Goal: Task Accomplishment & Management: Manage account settings

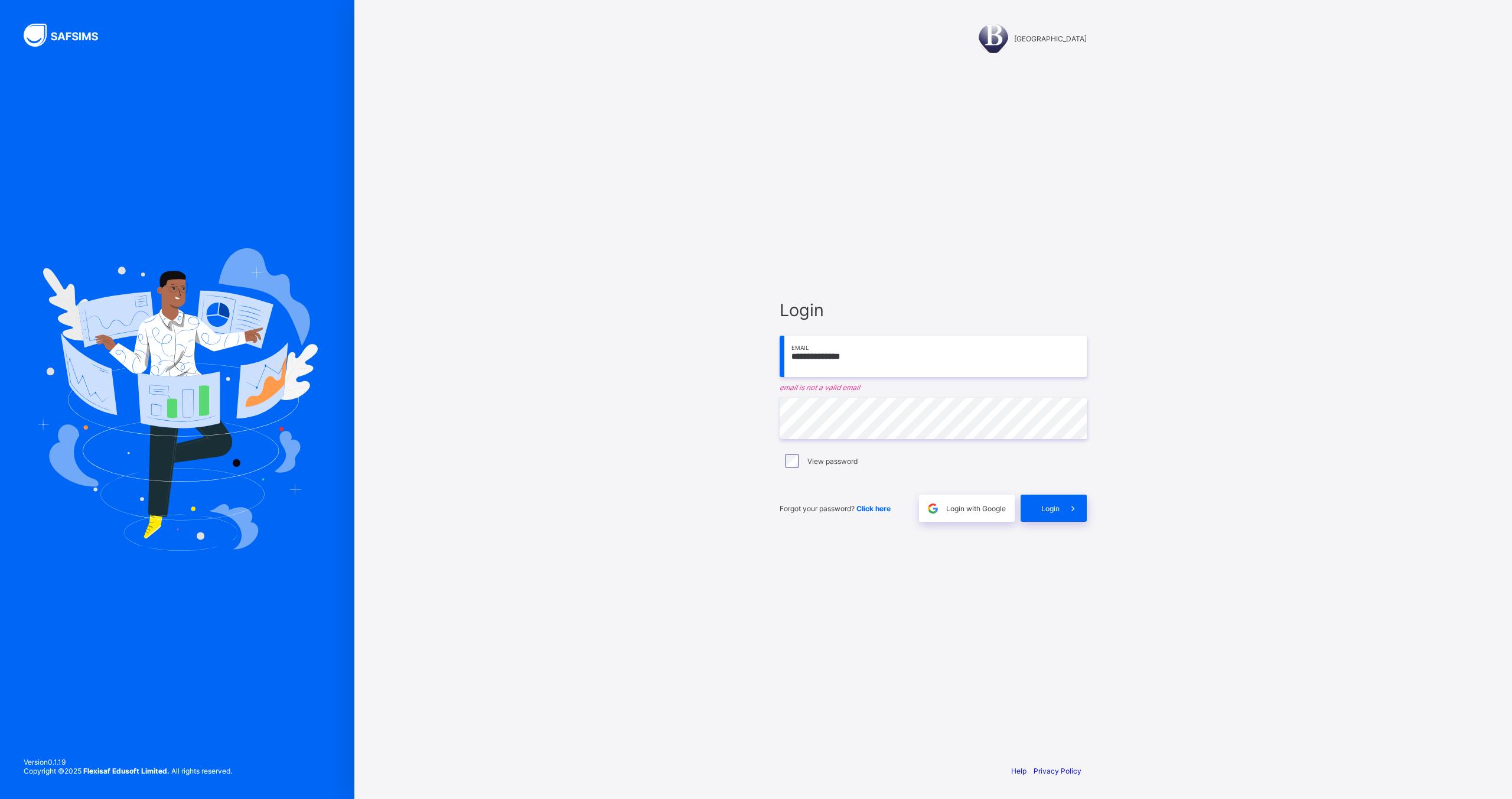
click at [856, 354] on input "**********" at bounding box center [933, 357] width 307 height 41
type input "**********"
click at [1047, 497] on span "Login" at bounding box center [1050, 501] width 18 height 9
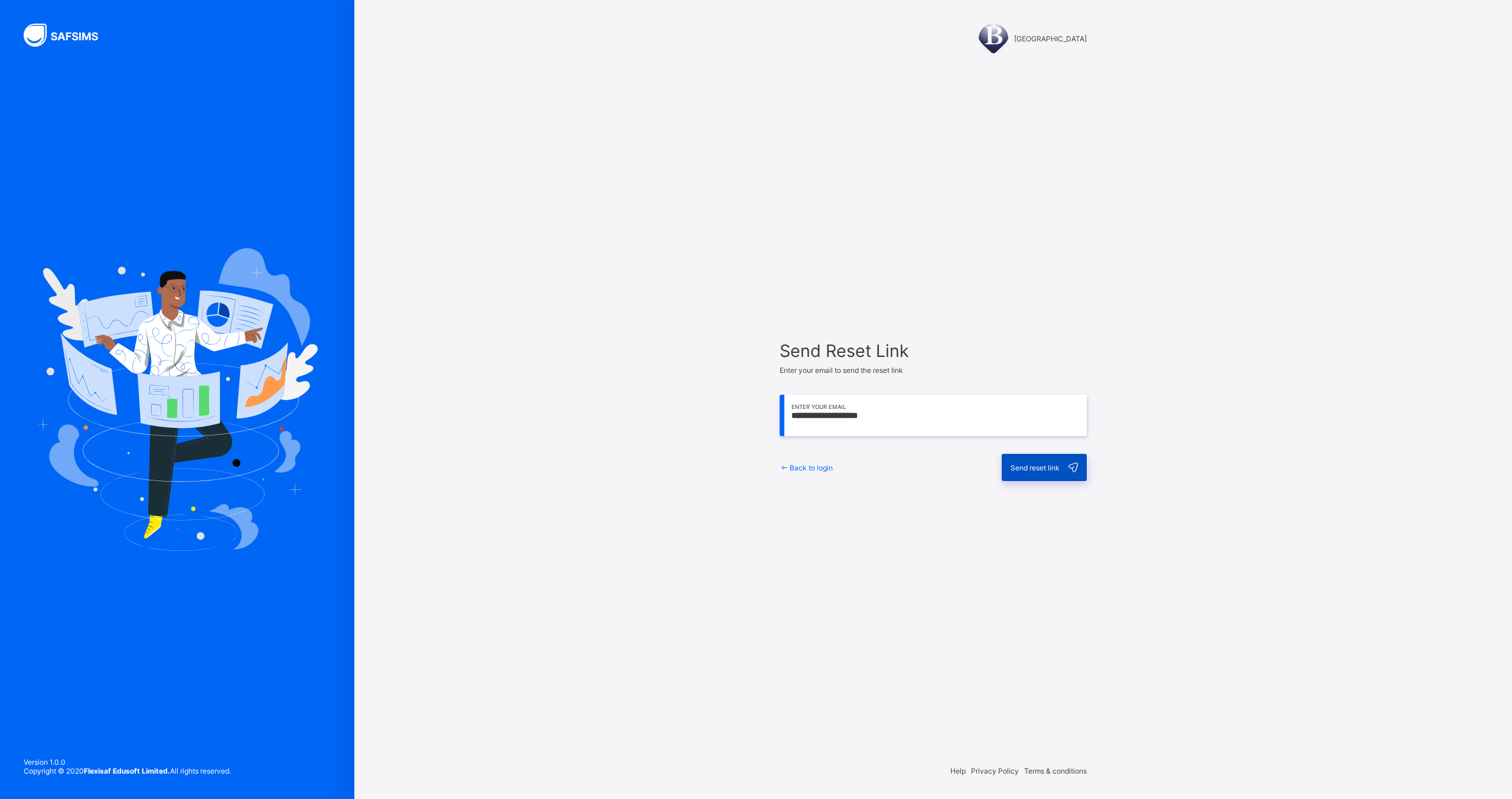
type input "**********"
click at [1022, 469] on span "Send reset link" at bounding box center [1035, 468] width 49 height 9
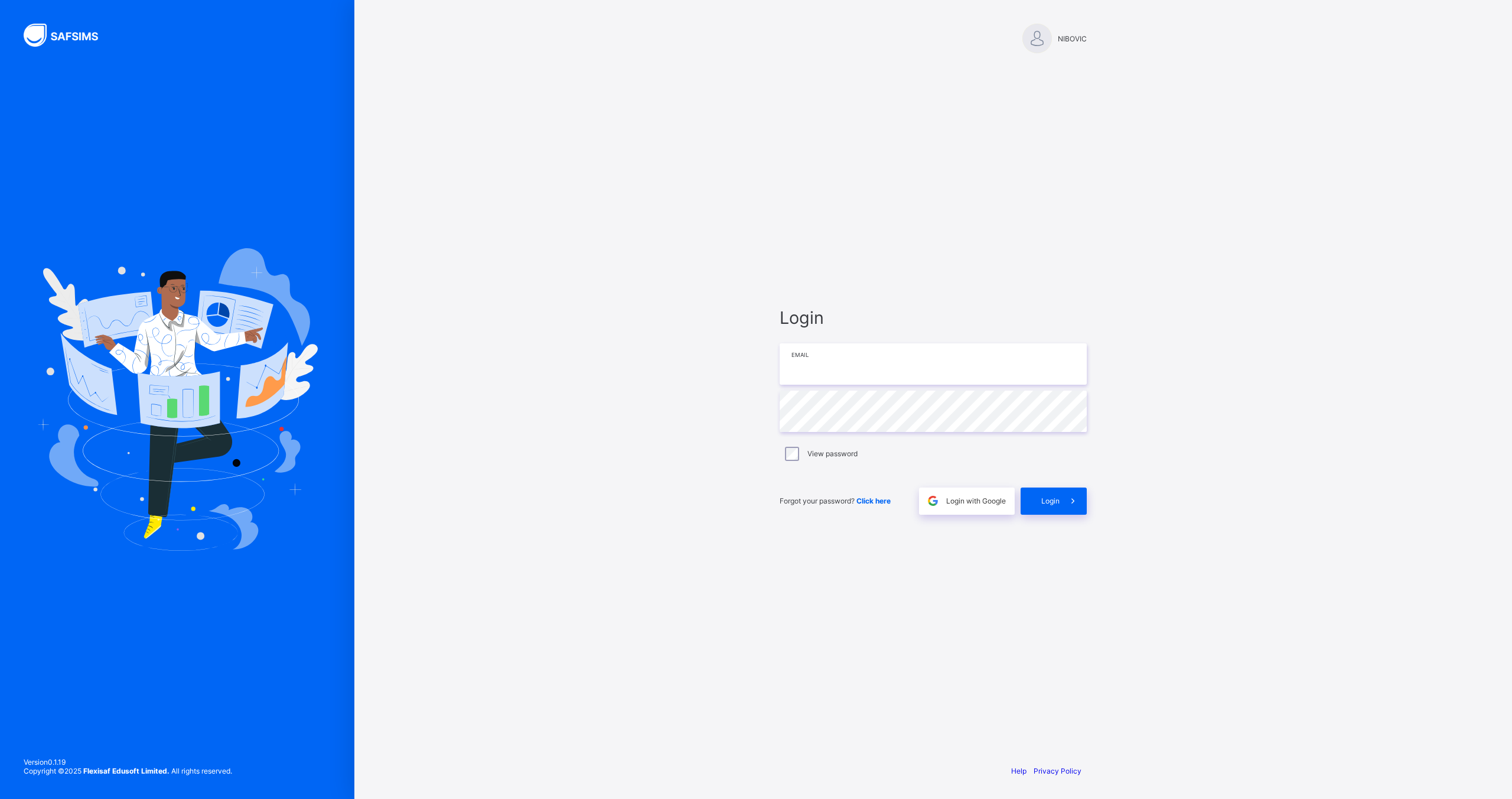
click at [939, 357] on input "email" at bounding box center [933, 364] width 307 height 41
type input "**********"
click at [1040, 497] on div "Login" at bounding box center [1053, 501] width 66 height 27
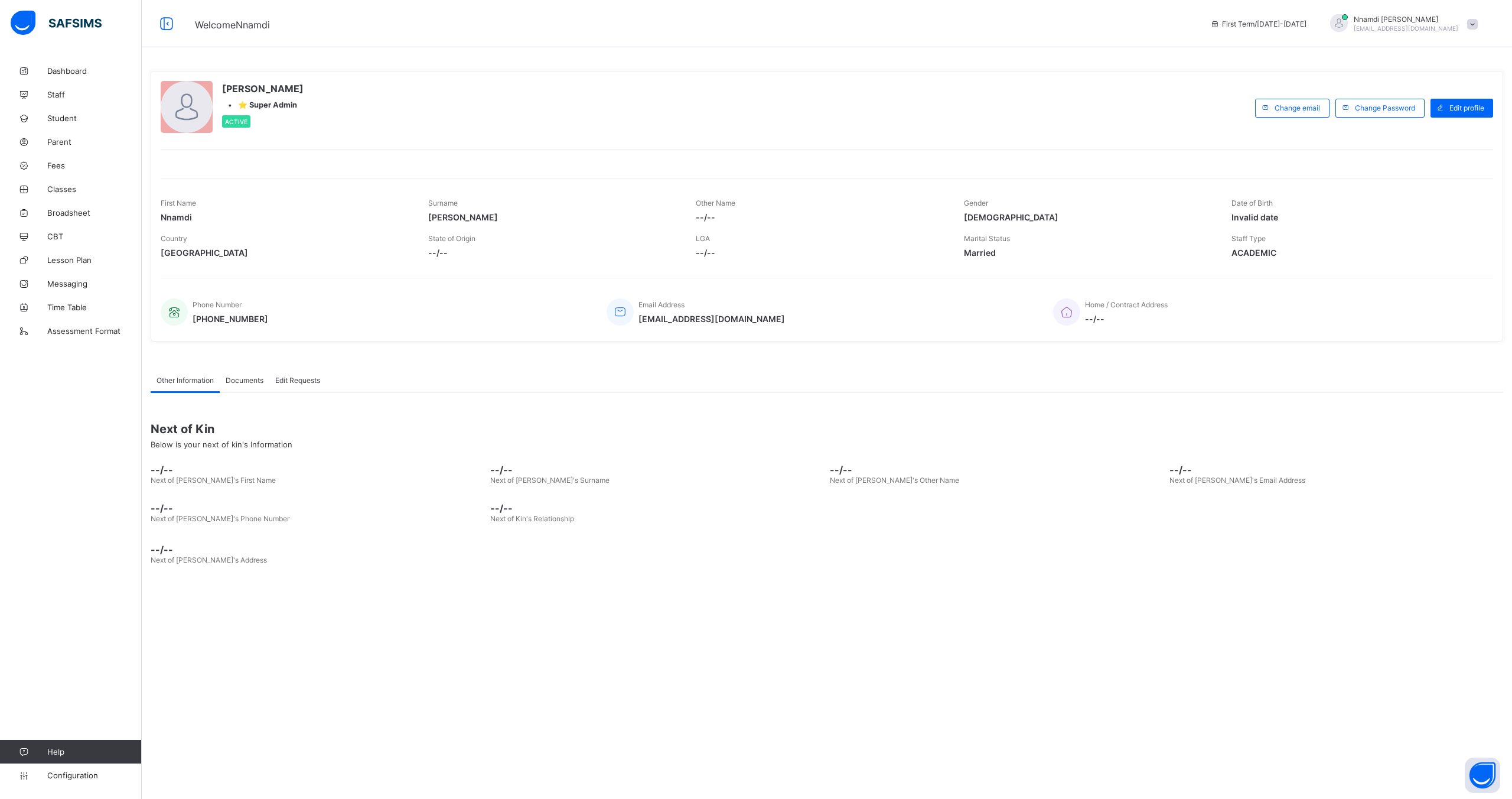
click at [252, 383] on span "Documents" at bounding box center [244, 380] width 38 height 9
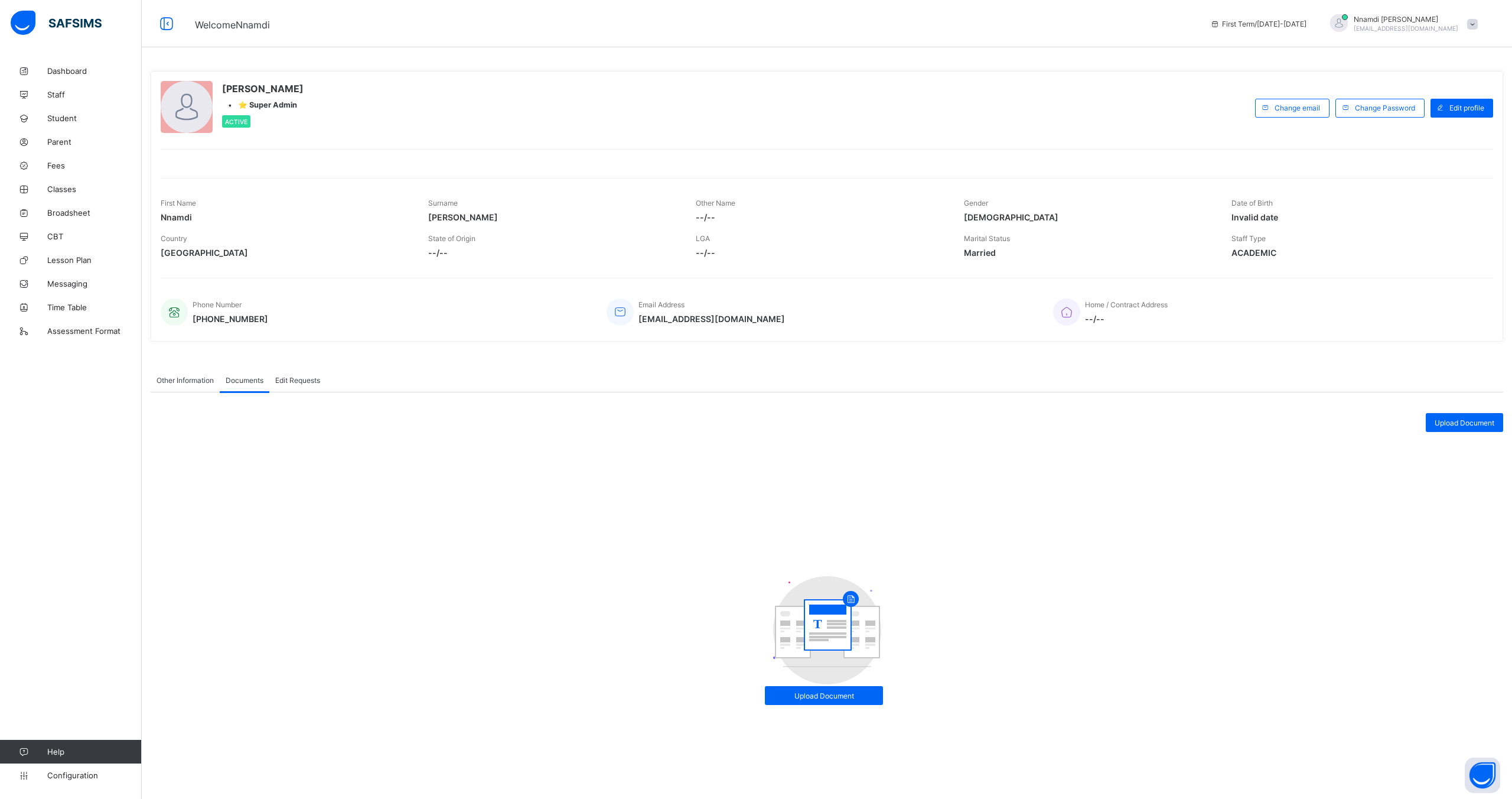
click at [284, 383] on span "Edit Requests" at bounding box center [297, 380] width 45 height 9
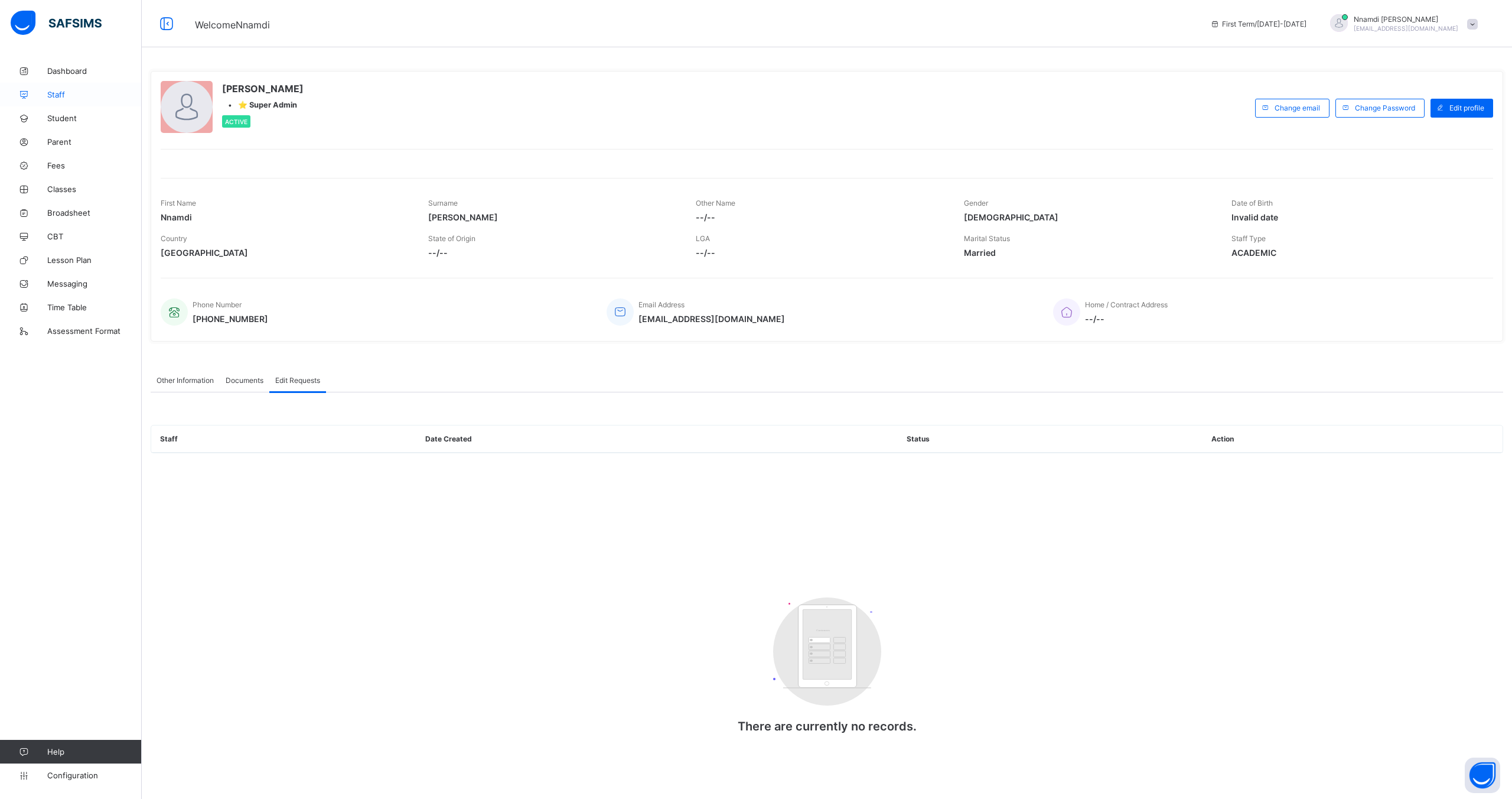
click at [58, 91] on span "Staff" at bounding box center [94, 94] width 94 height 9
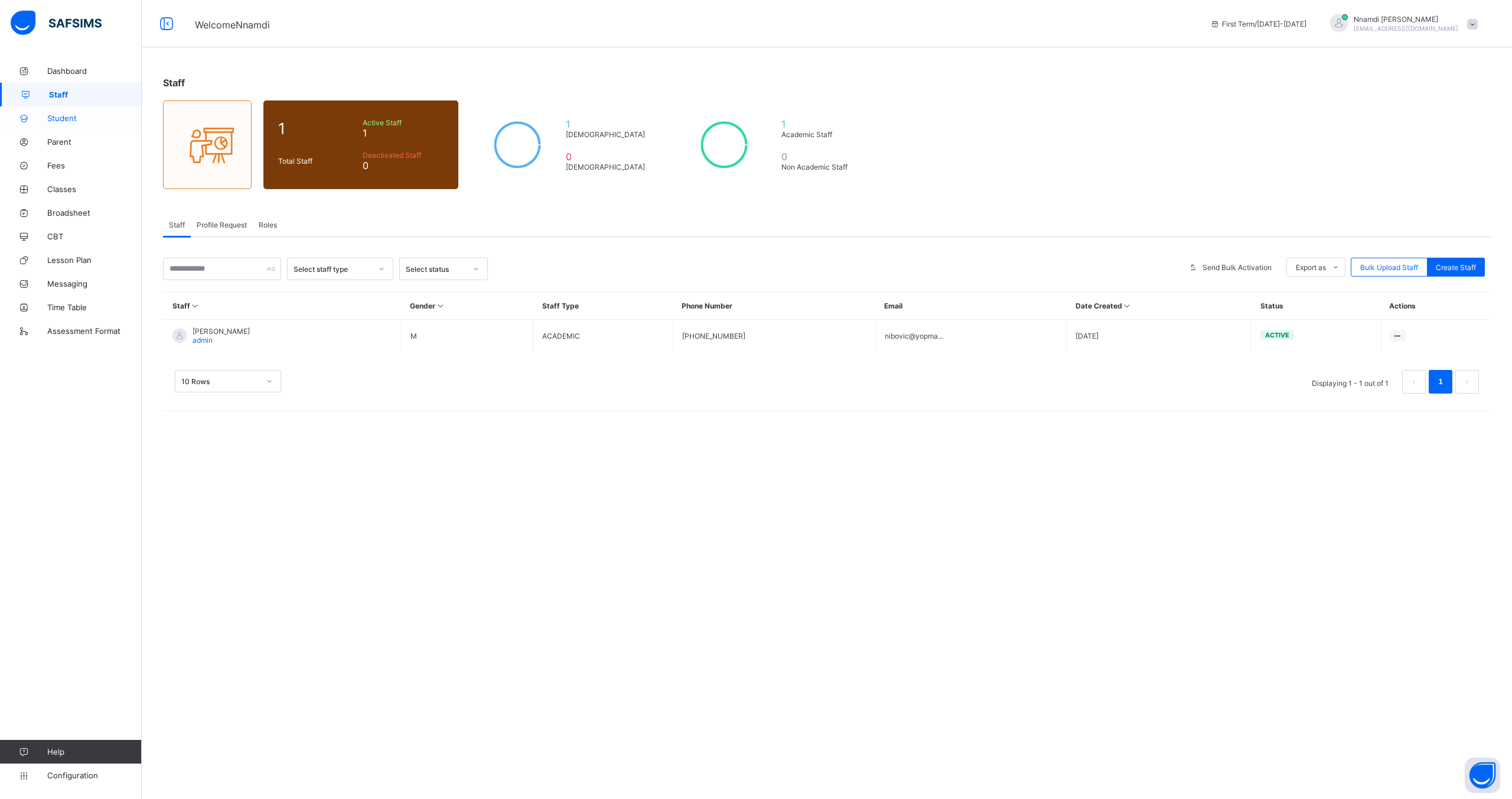
click at [66, 120] on span "Student" at bounding box center [94, 118] width 94 height 9
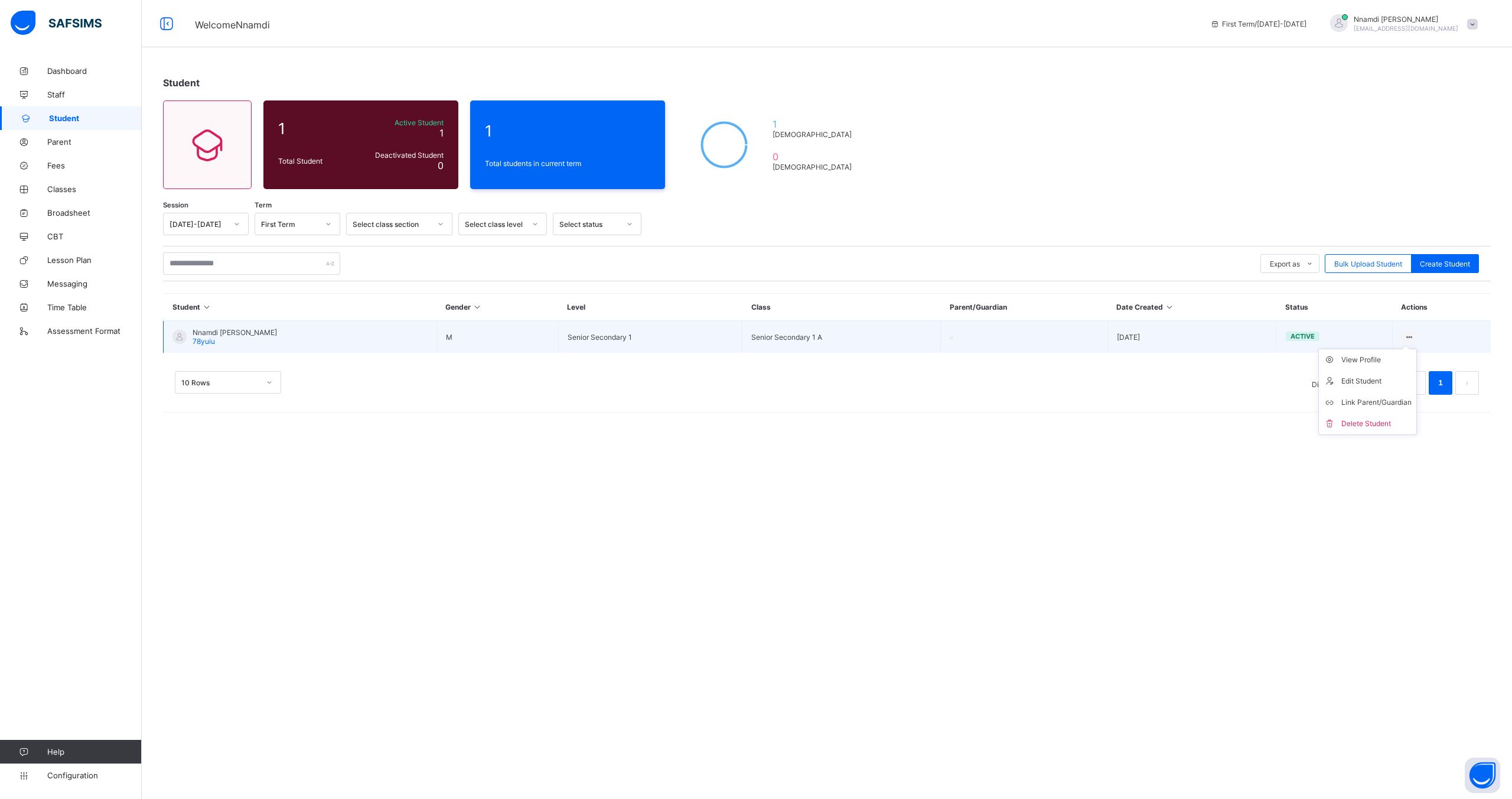
click at [1404, 349] on ul "View Profile Edit Student Link Parent/Guardian Delete Student" at bounding box center [1368, 392] width 99 height 86
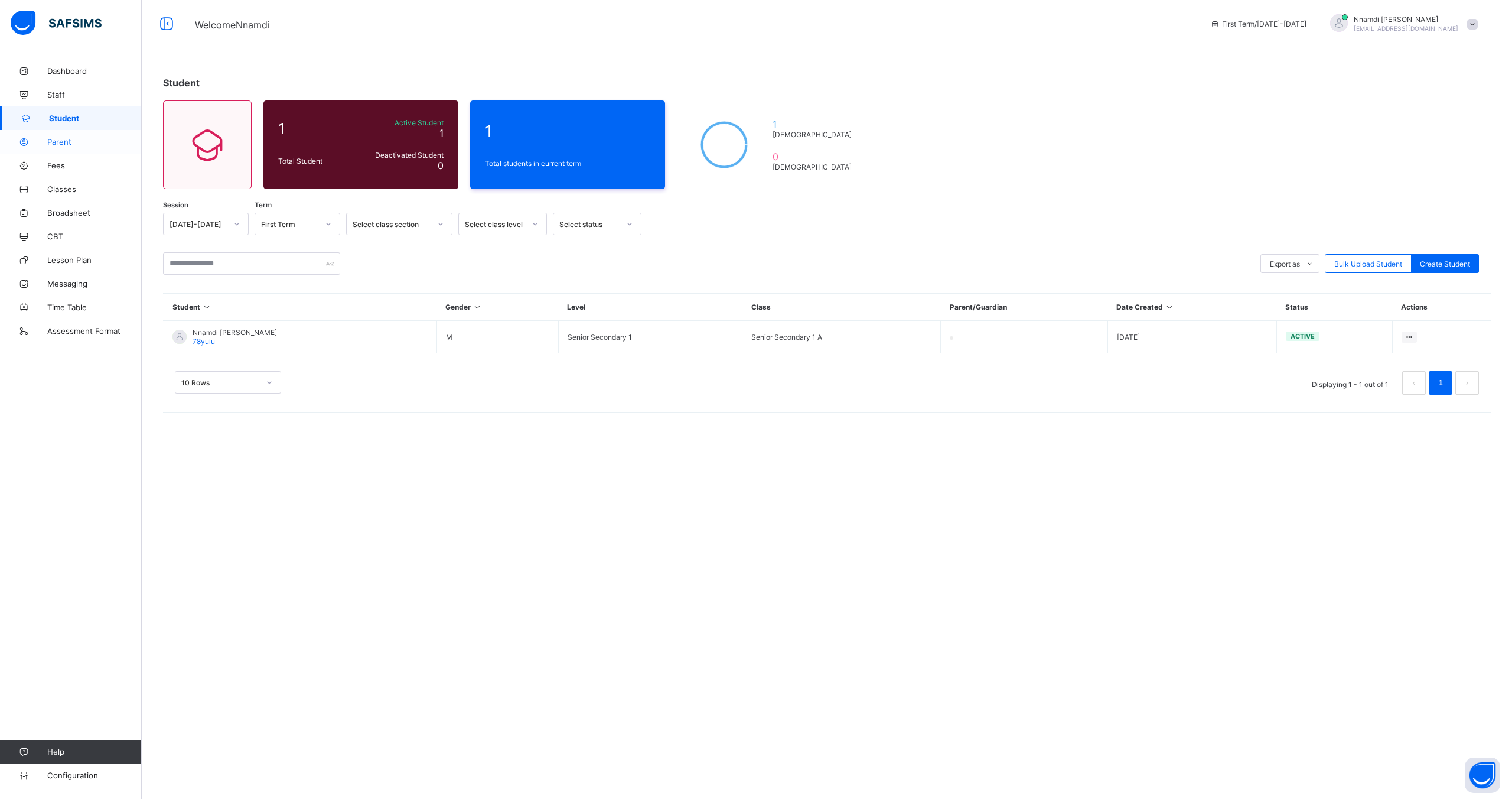
click at [81, 137] on span "Parent" at bounding box center [94, 142] width 94 height 9
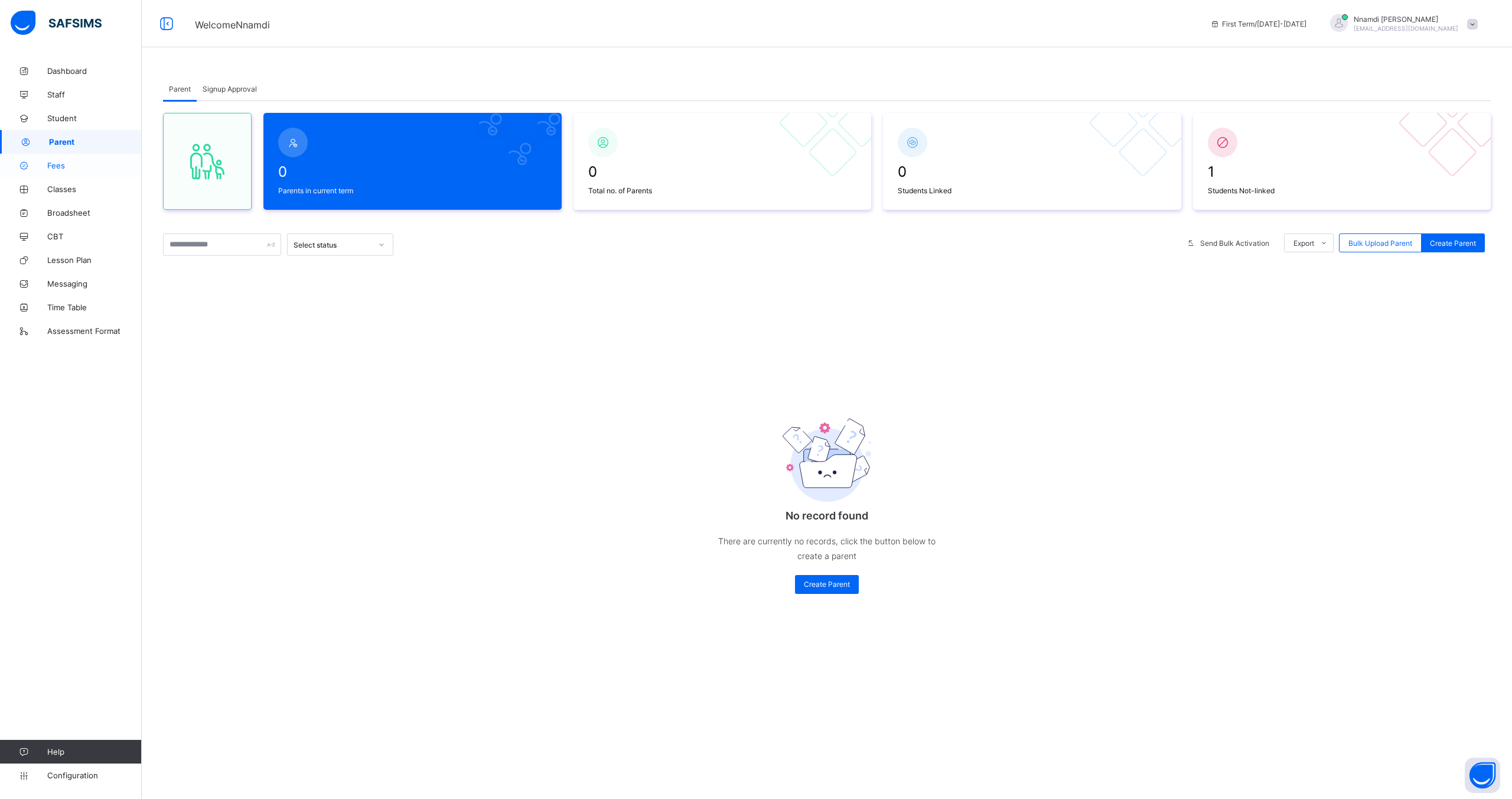
click at [72, 163] on span "Fees" at bounding box center [94, 166] width 94 height 9
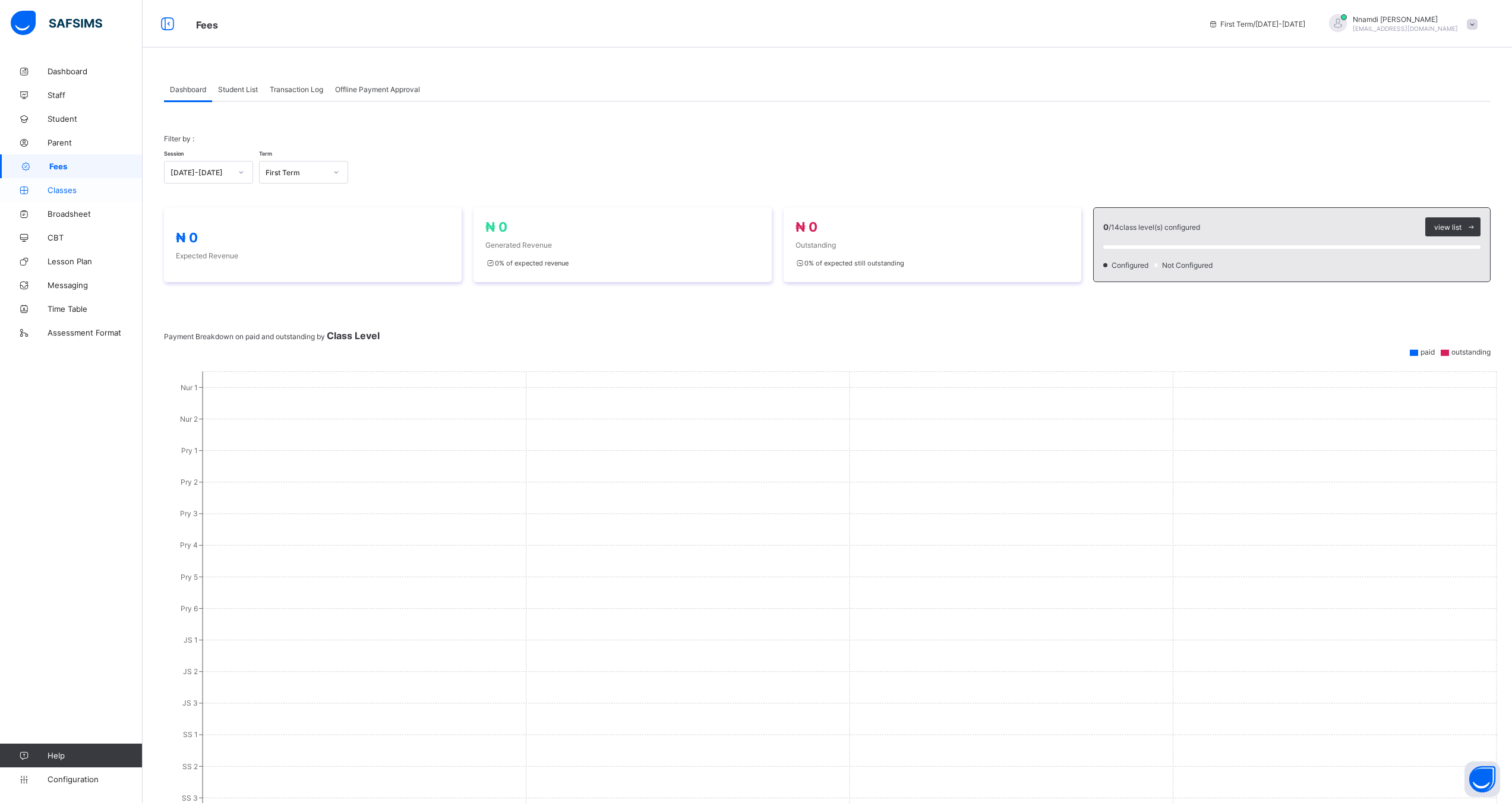
click at [55, 187] on span "Classes" at bounding box center [95, 190] width 95 height 9
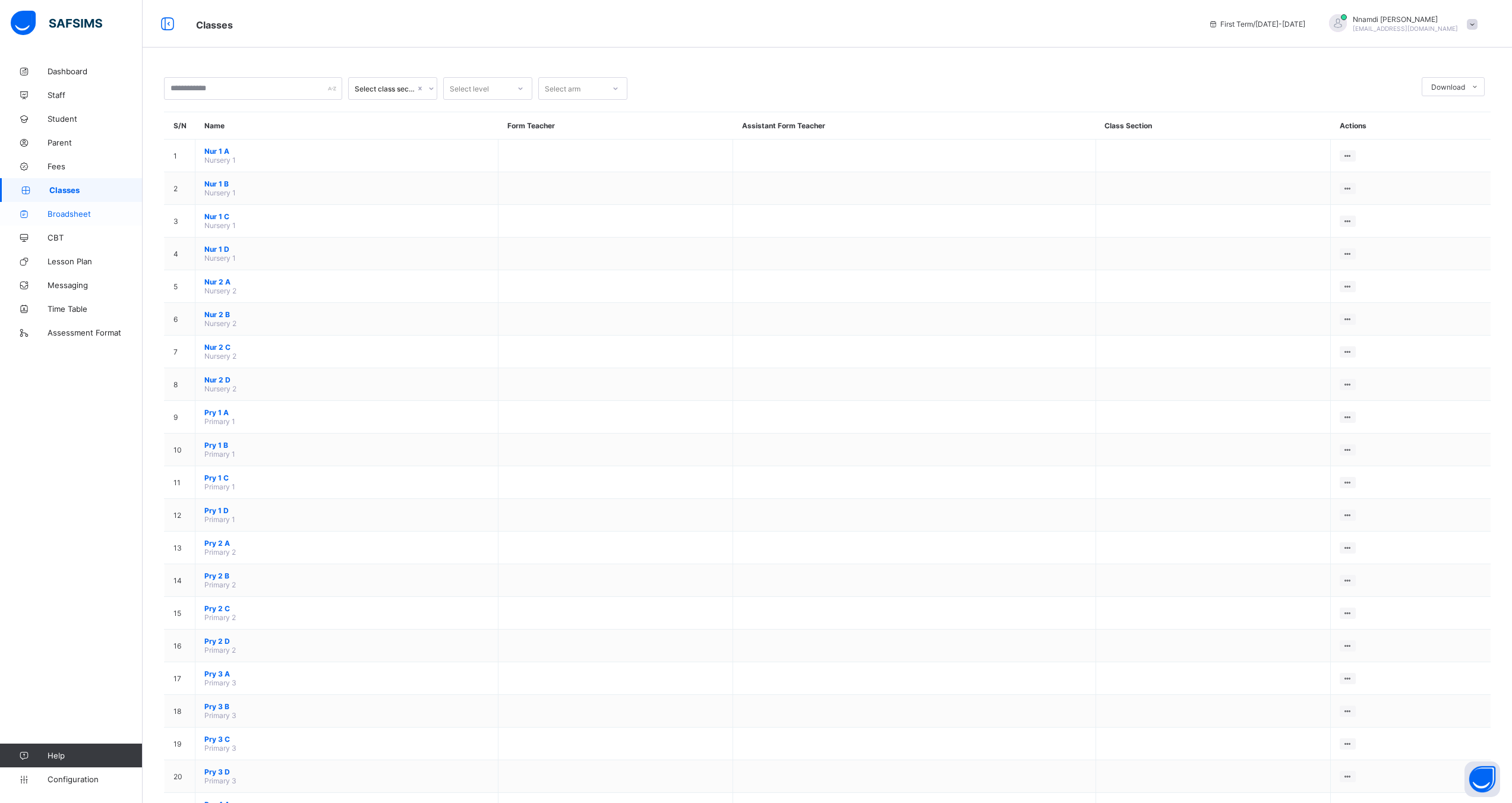
click at [67, 211] on span "Broadsheet" at bounding box center [95, 213] width 95 height 9
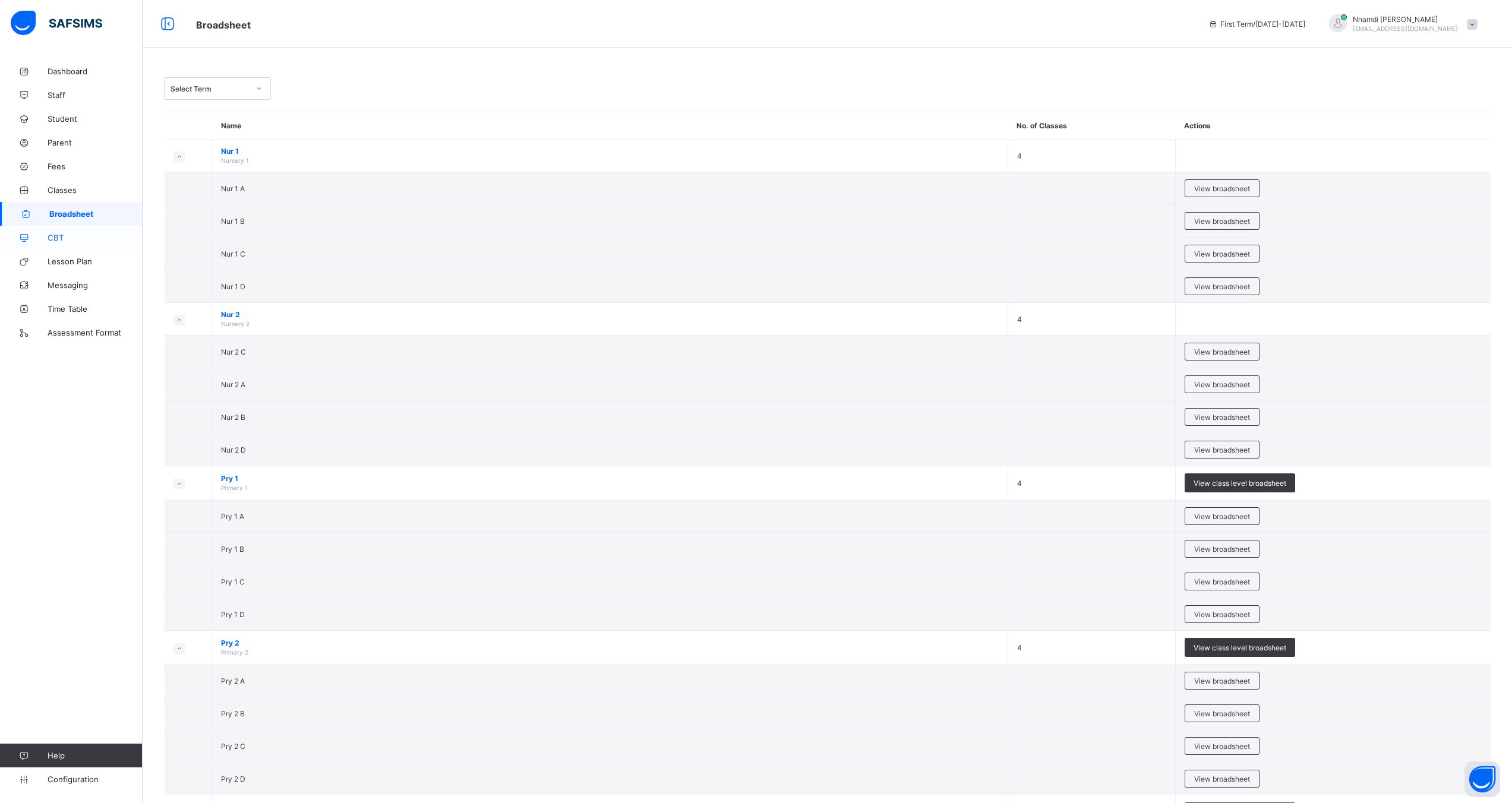
click at [63, 242] on link "CBT" at bounding box center [71, 237] width 143 height 24
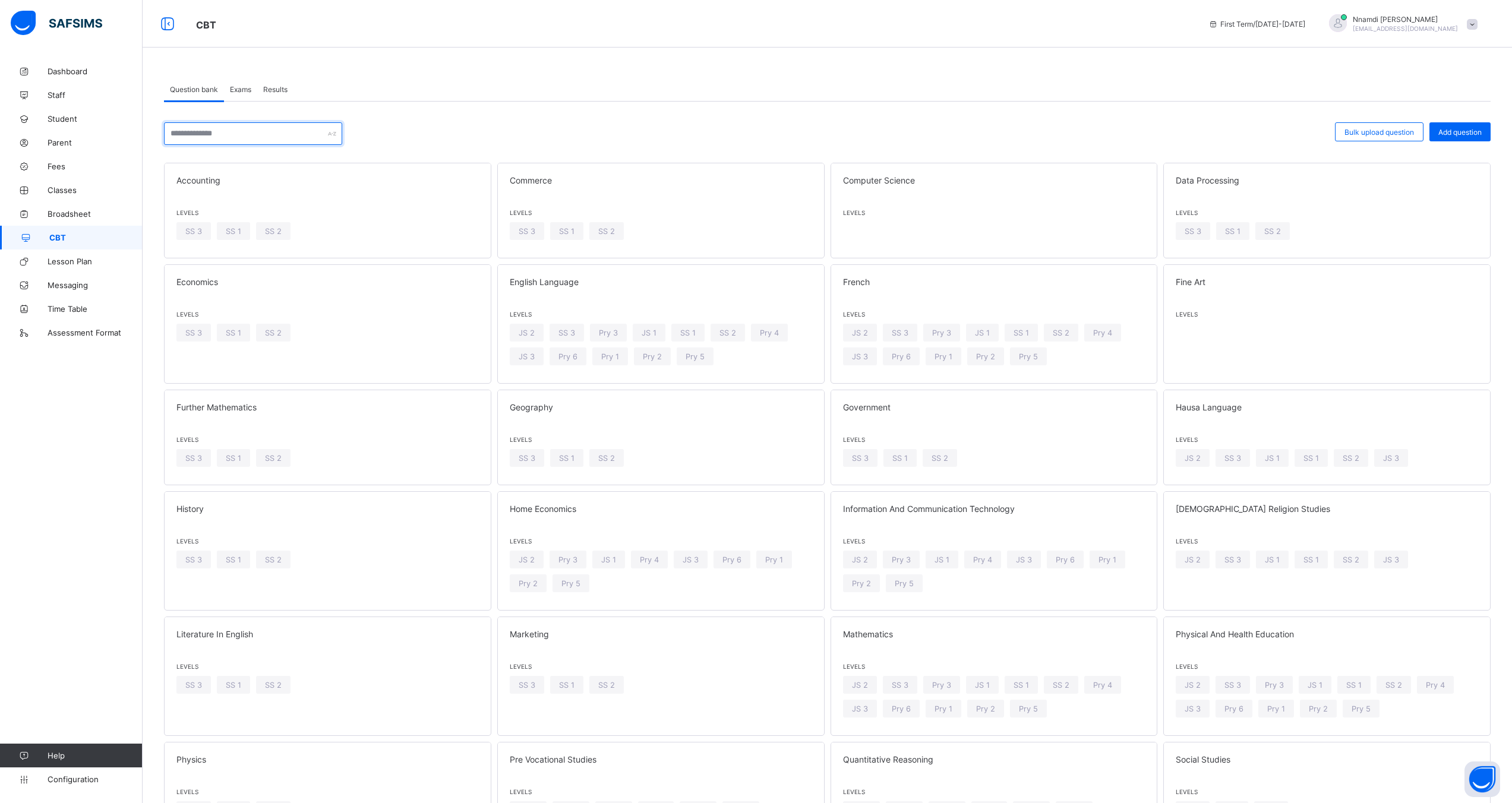
click at [227, 139] on input "text" at bounding box center [253, 133] width 178 height 22
click at [206, 224] on div "SS 3" at bounding box center [194, 230] width 35 height 18
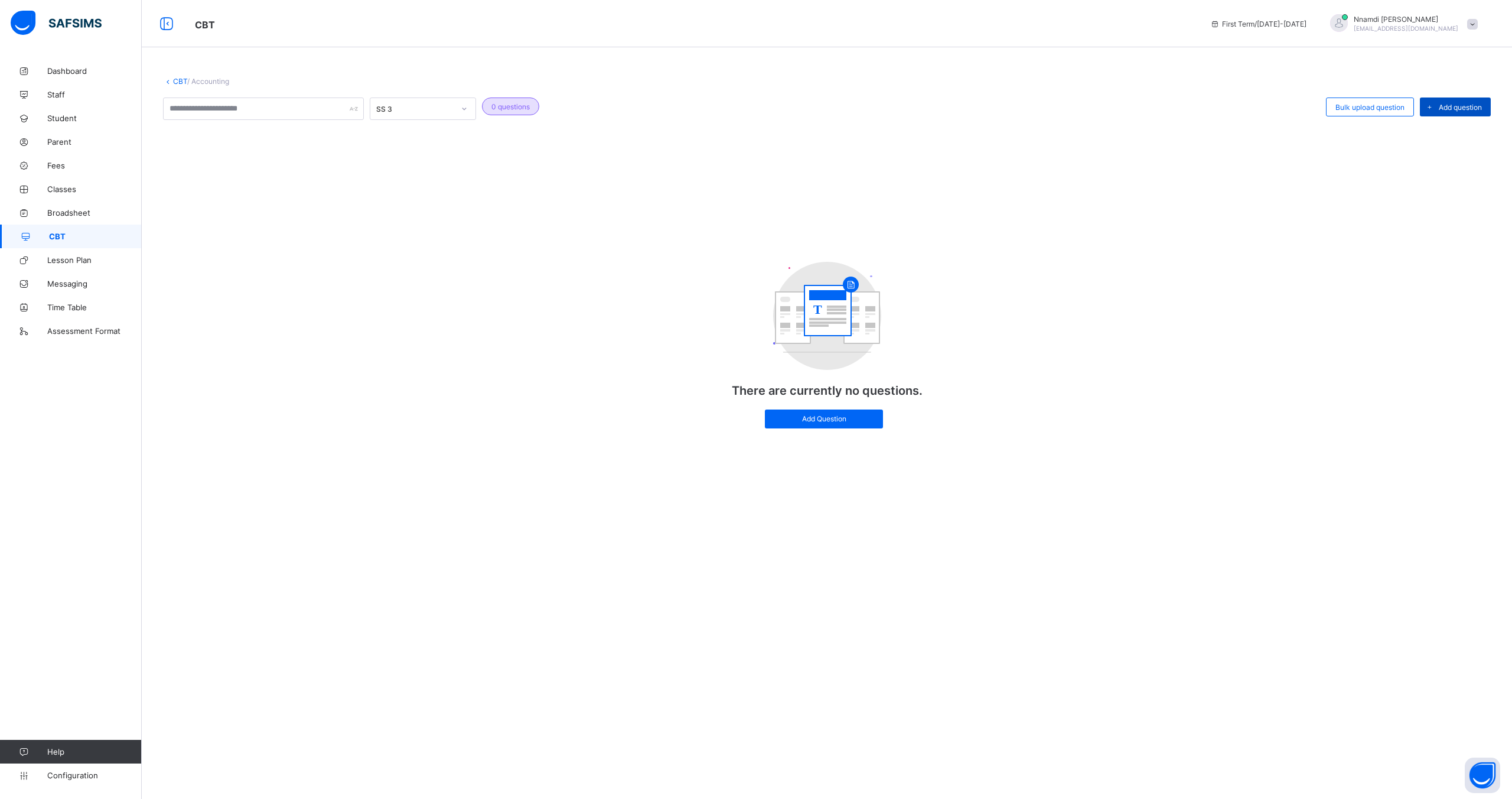
click at [1439, 113] on div "Add question" at bounding box center [1455, 107] width 71 height 19
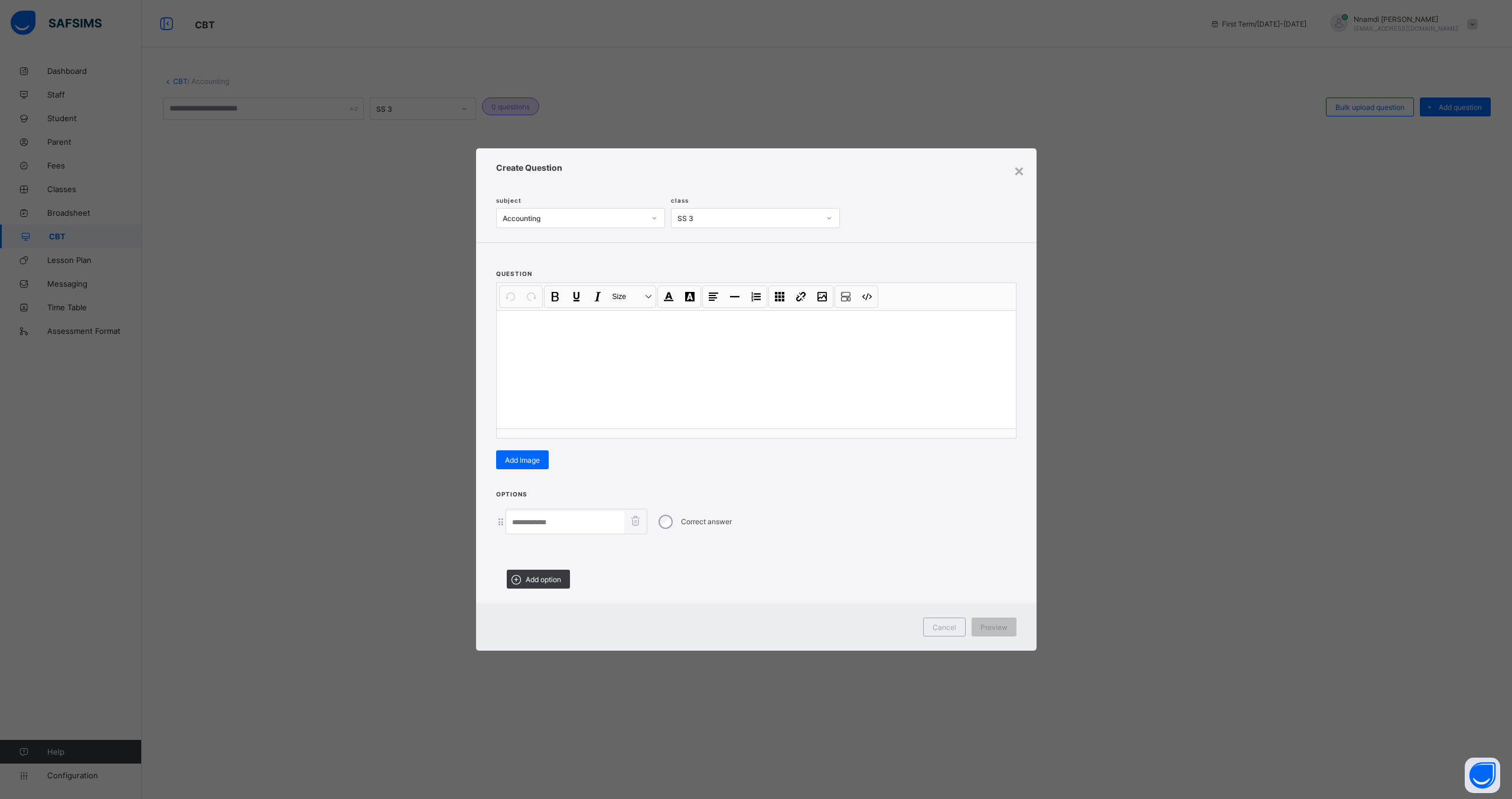
click at [1300, 140] on div "× Create Question subject Accounting class SS 3 question Undo ⌘+ Z Redo ⌘+ Y / …" at bounding box center [756, 400] width 1512 height 799
click at [1014, 171] on div "×" at bounding box center [1019, 170] width 12 height 20
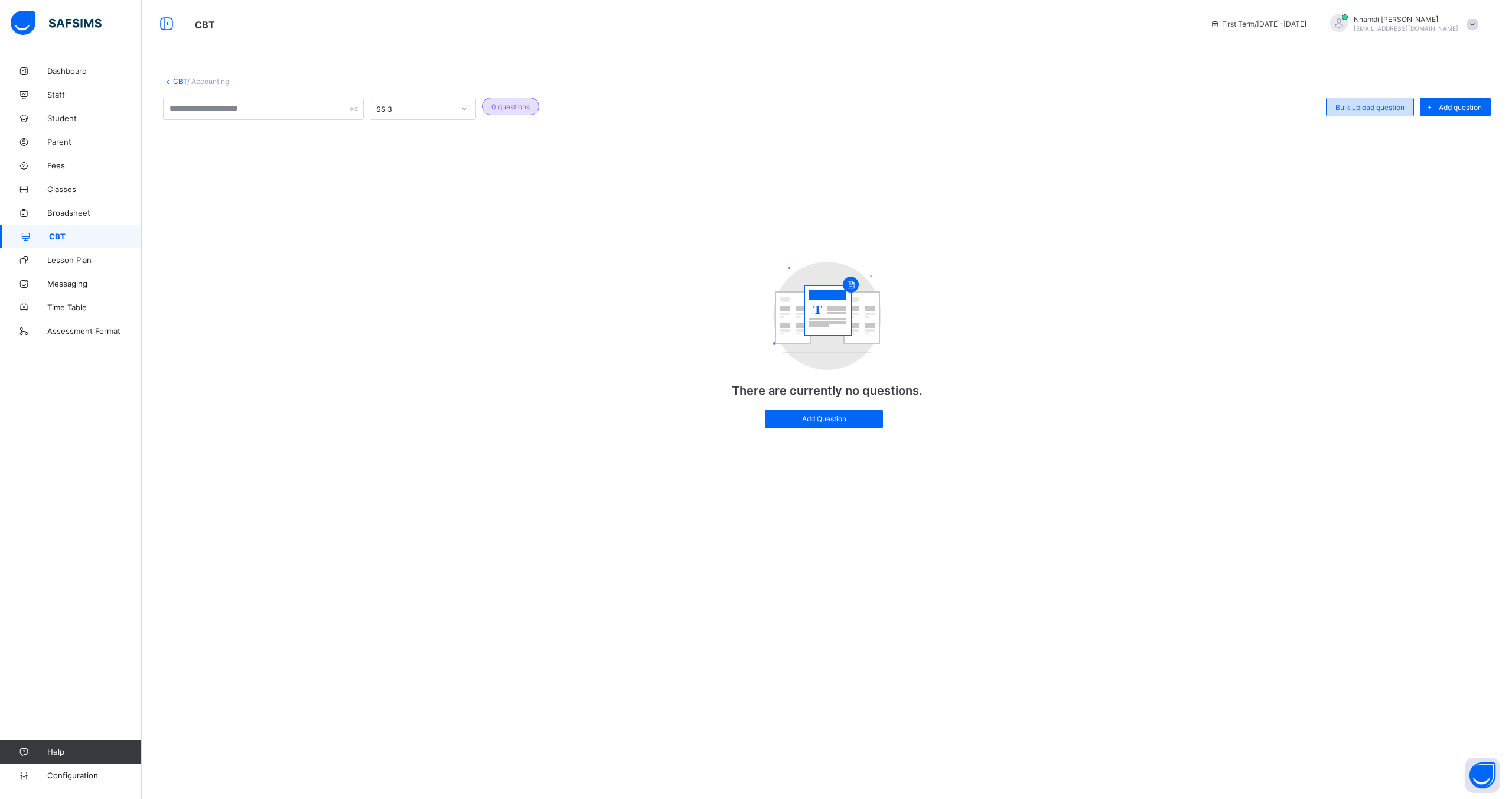
click at [1346, 109] on span "Bulk upload question" at bounding box center [1370, 107] width 69 height 9
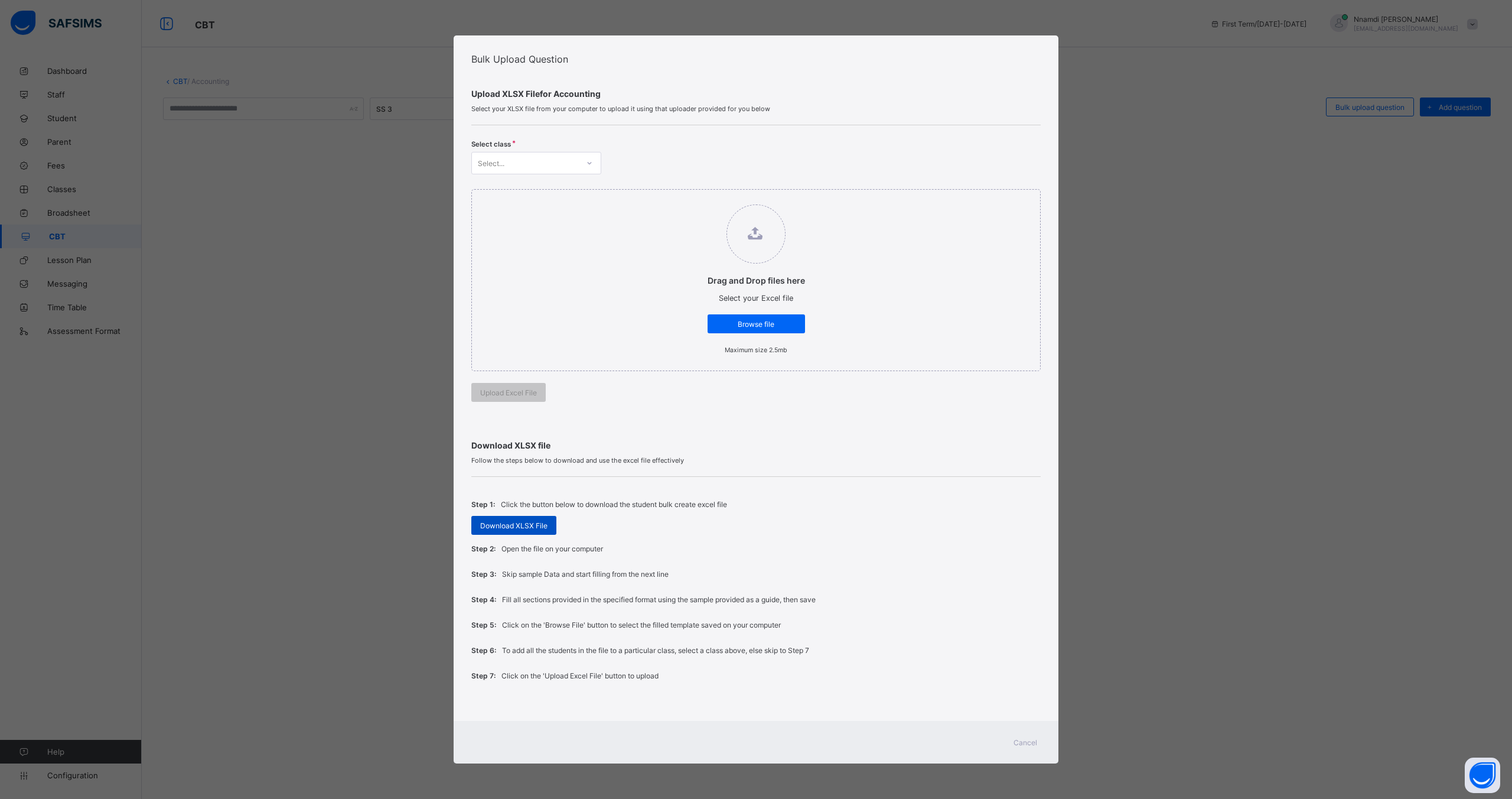
click at [518, 528] on span "Download XLSX File" at bounding box center [514, 526] width 67 height 9
click at [269, 250] on div "Bulk Upload Question Upload XLSX File for Accounting Select your XLSX file from…" at bounding box center [756, 400] width 1512 height 799
click at [1196, 116] on div "Bulk Upload Question Upload XLSX File for Accounting Select your XLSX file from…" at bounding box center [756, 400] width 1512 height 799
click at [1028, 741] on span "Cancel" at bounding box center [1025, 742] width 24 height 9
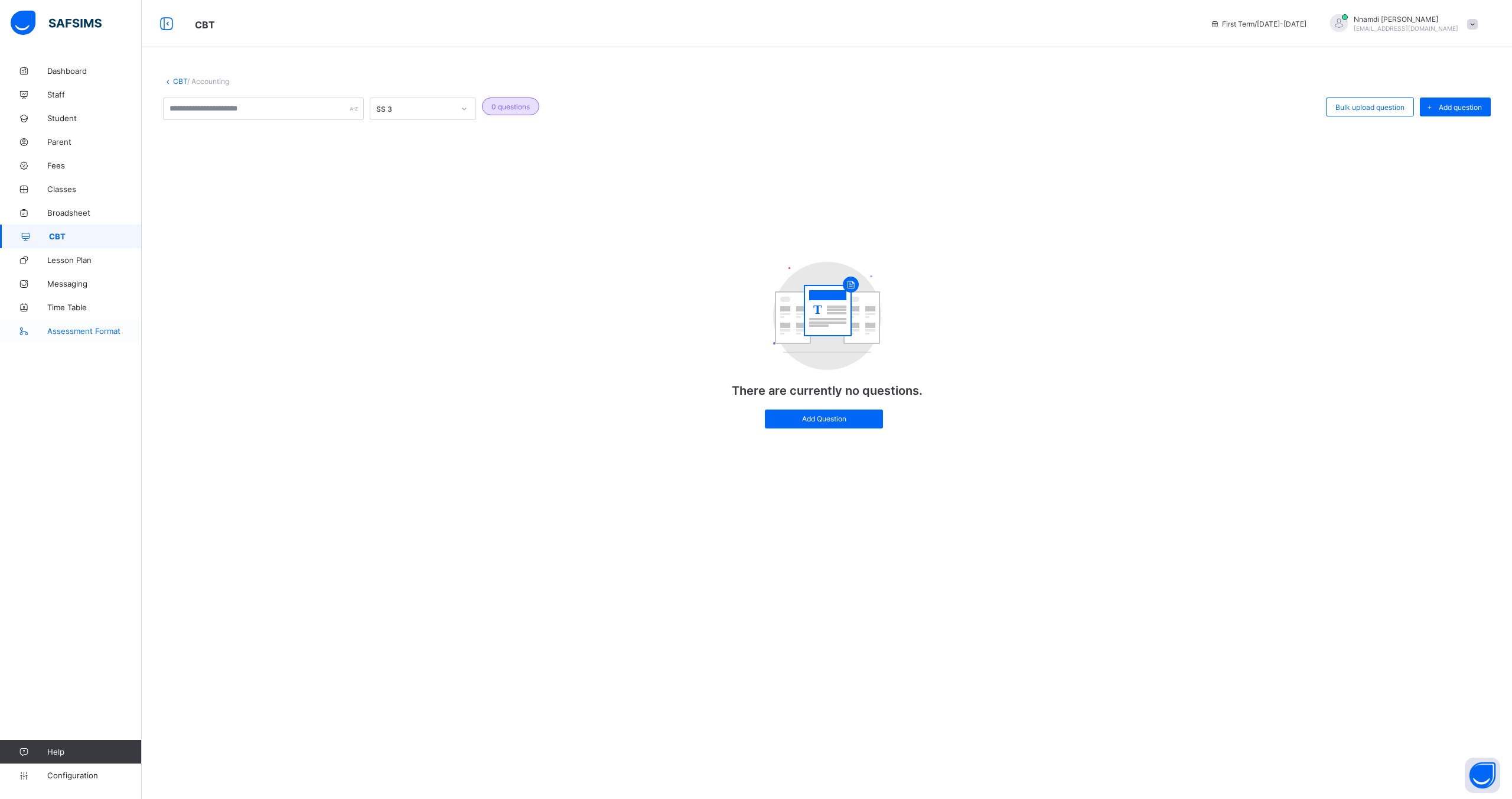
click at [50, 336] on link "Assessment Format" at bounding box center [71, 330] width 142 height 24
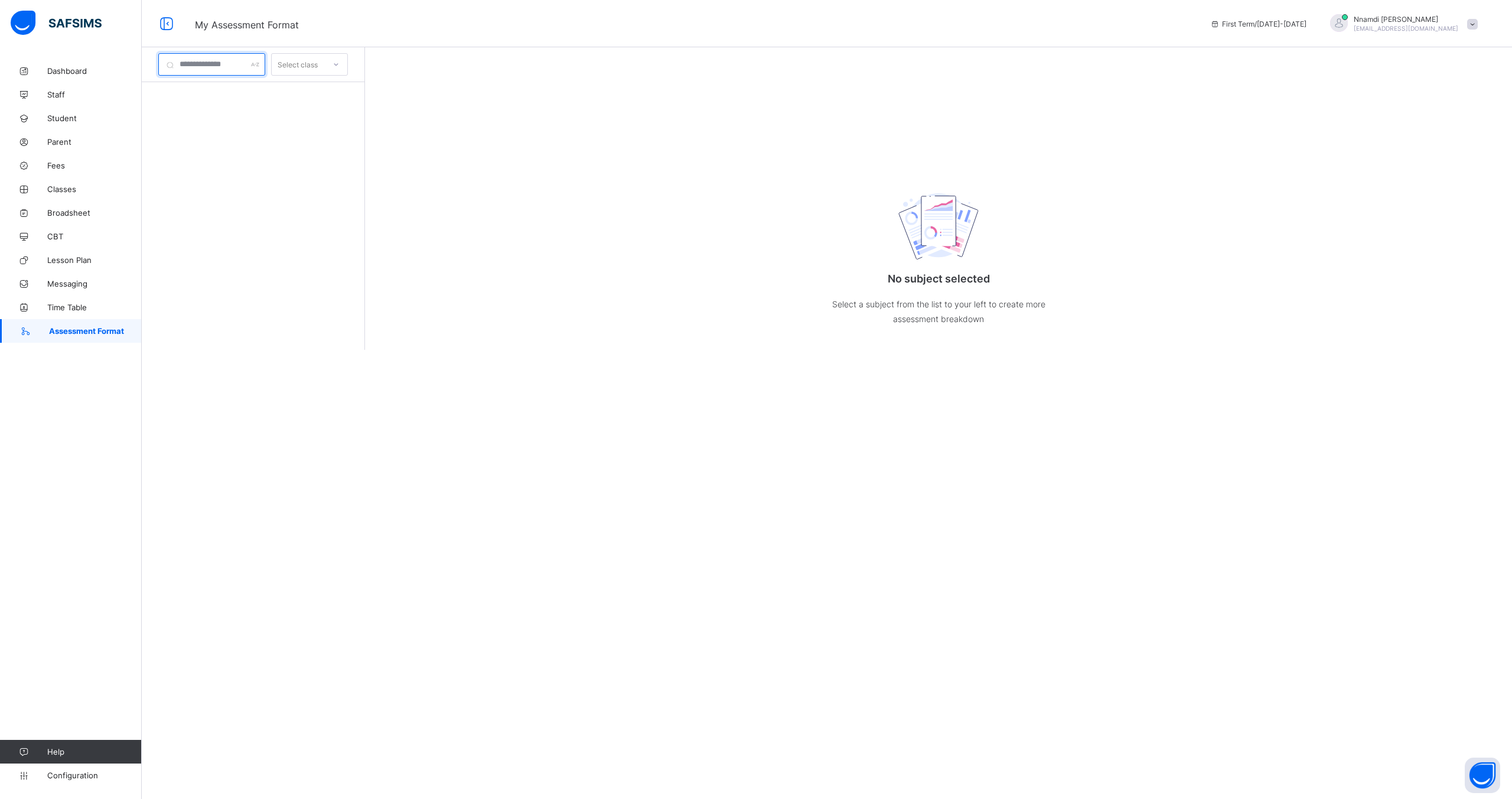
click at [207, 67] on input "text" at bounding box center [211, 64] width 107 height 22
click at [294, 64] on div "Select class" at bounding box center [297, 64] width 40 height 22
click at [220, 66] on input "text" at bounding box center [211, 64] width 107 height 22
click at [64, 777] on span "Configuration" at bounding box center [94, 775] width 94 height 9
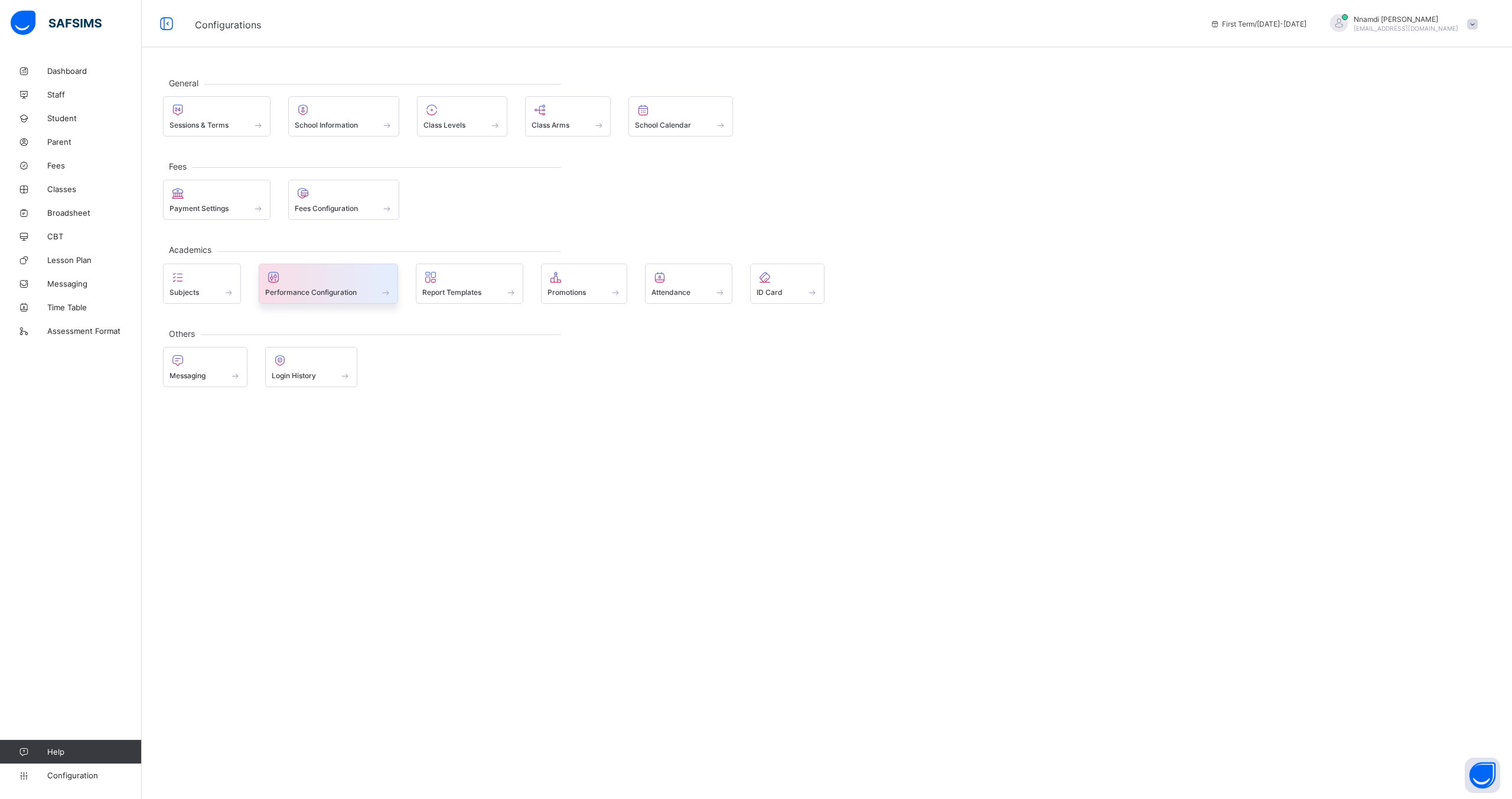
click at [291, 285] on span at bounding box center [329, 286] width 127 height 3
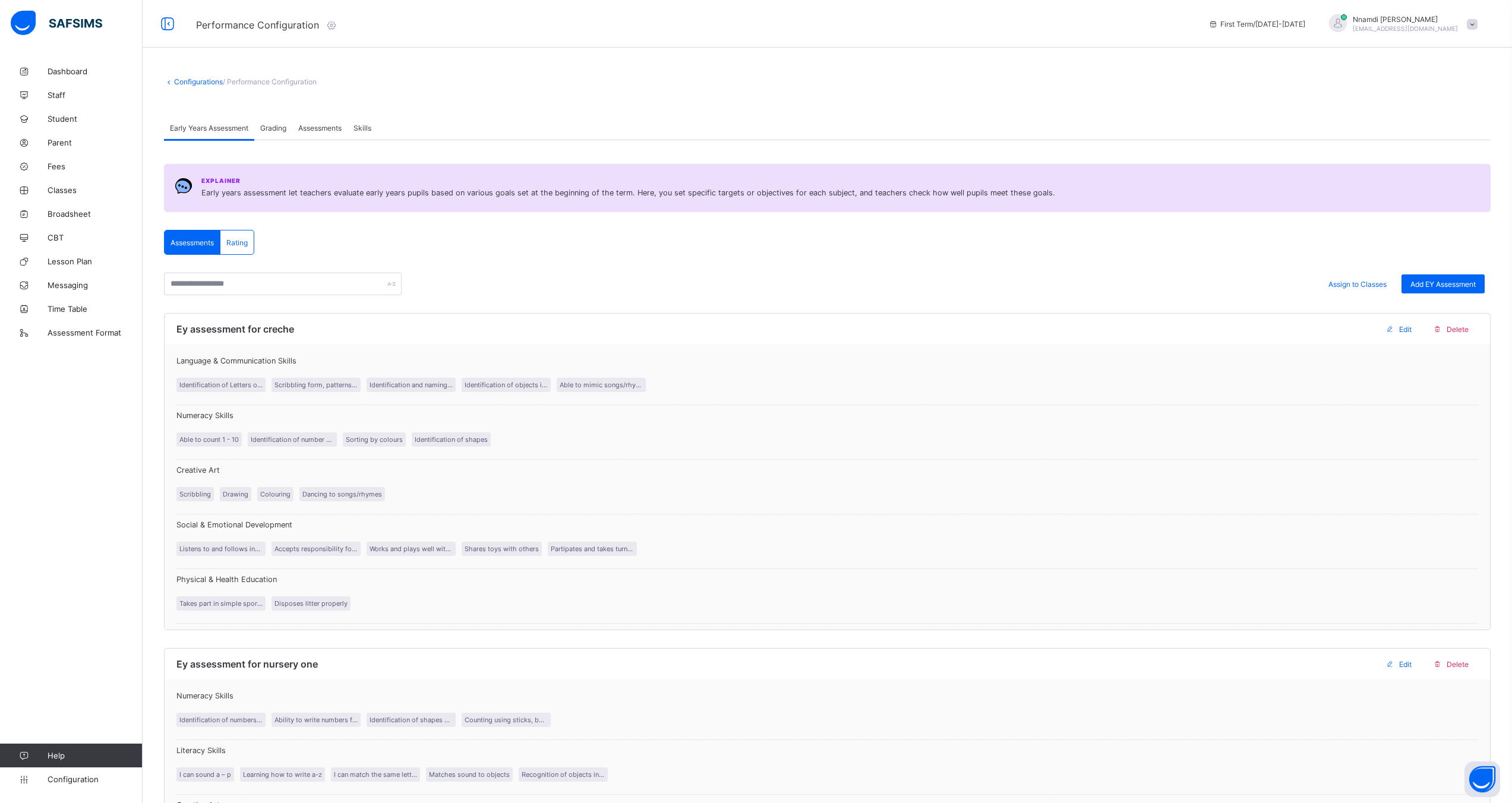
click at [236, 242] on span "Rating" at bounding box center [237, 243] width 22 height 9
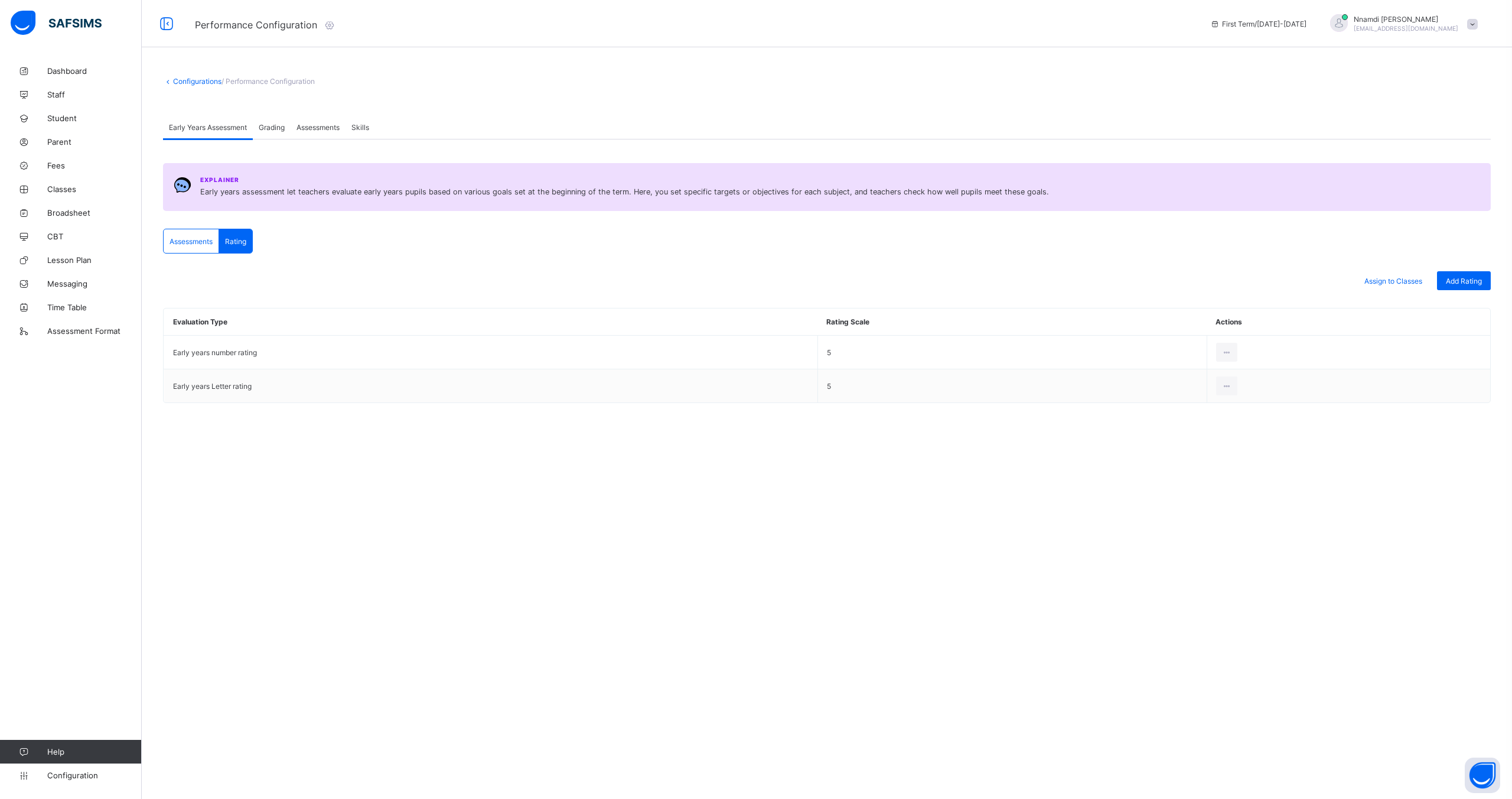
click at [261, 125] on span "Grading" at bounding box center [271, 127] width 26 height 9
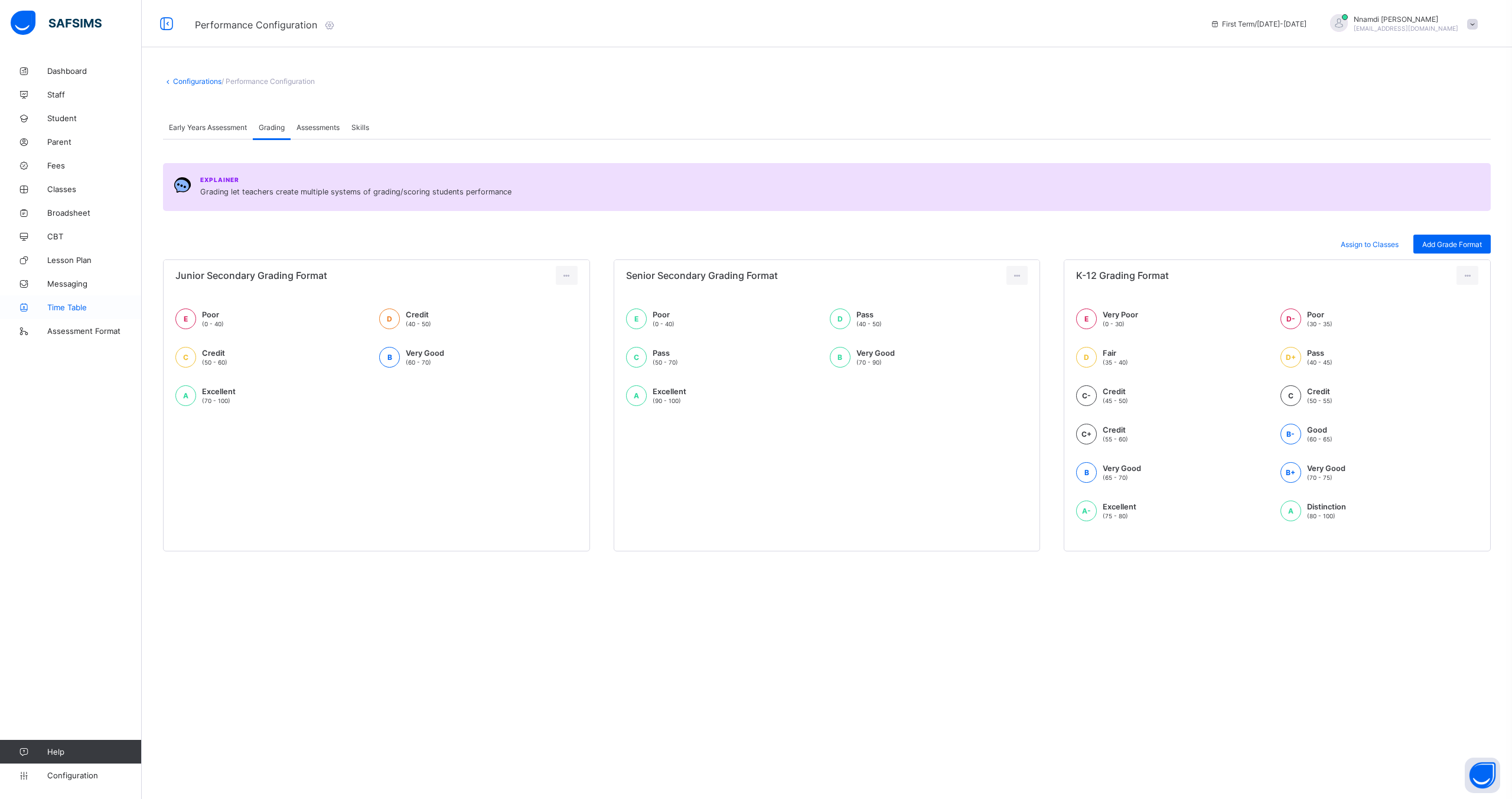
click at [65, 311] on span "Time Table" at bounding box center [94, 307] width 94 height 9
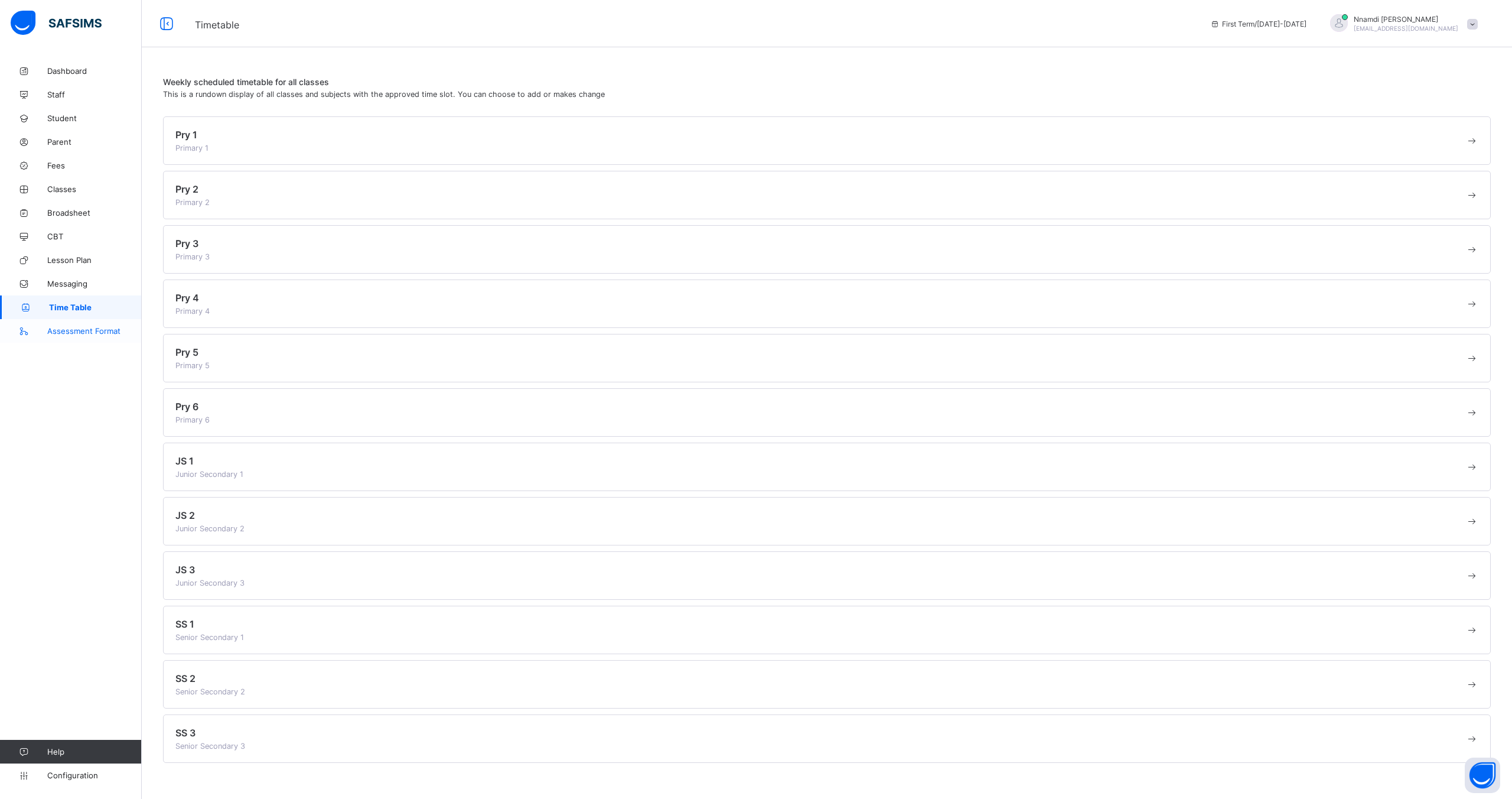
click at [70, 334] on span "Assessment Format" at bounding box center [94, 330] width 94 height 9
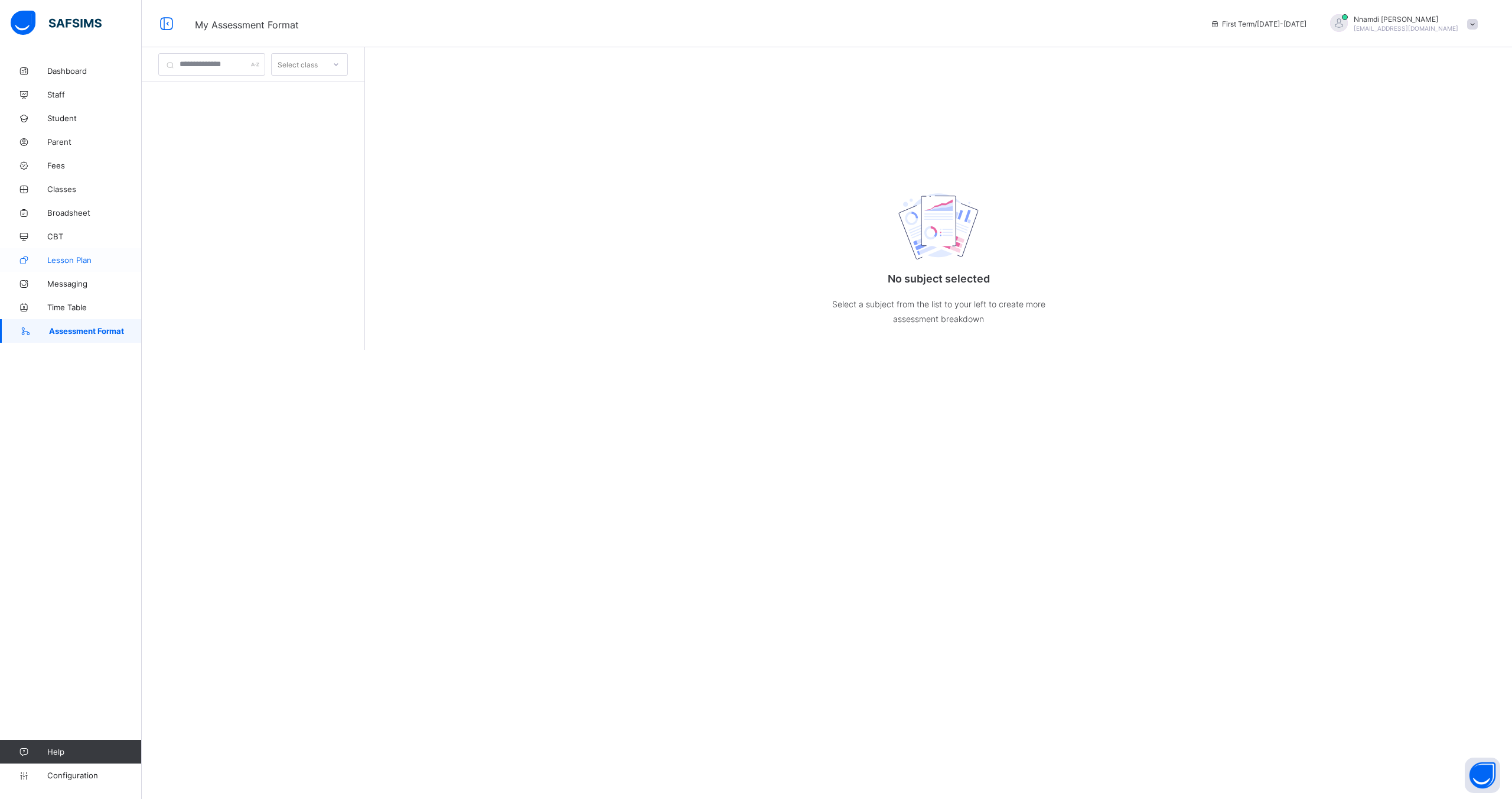
click at [71, 256] on span "Lesson Plan" at bounding box center [94, 260] width 94 height 9
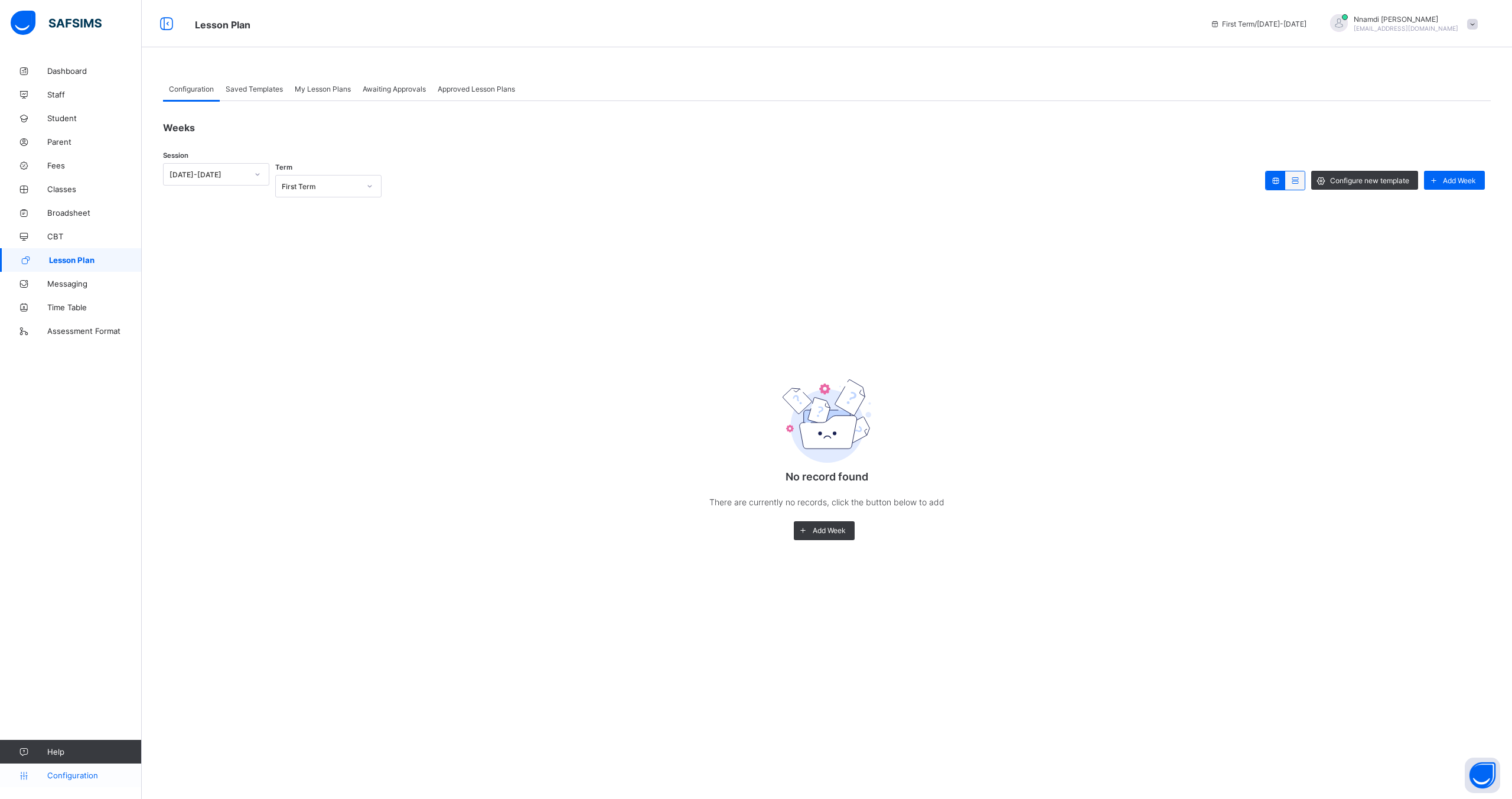
click at [64, 784] on link "Configuration" at bounding box center [71, 774] width 141 height 24
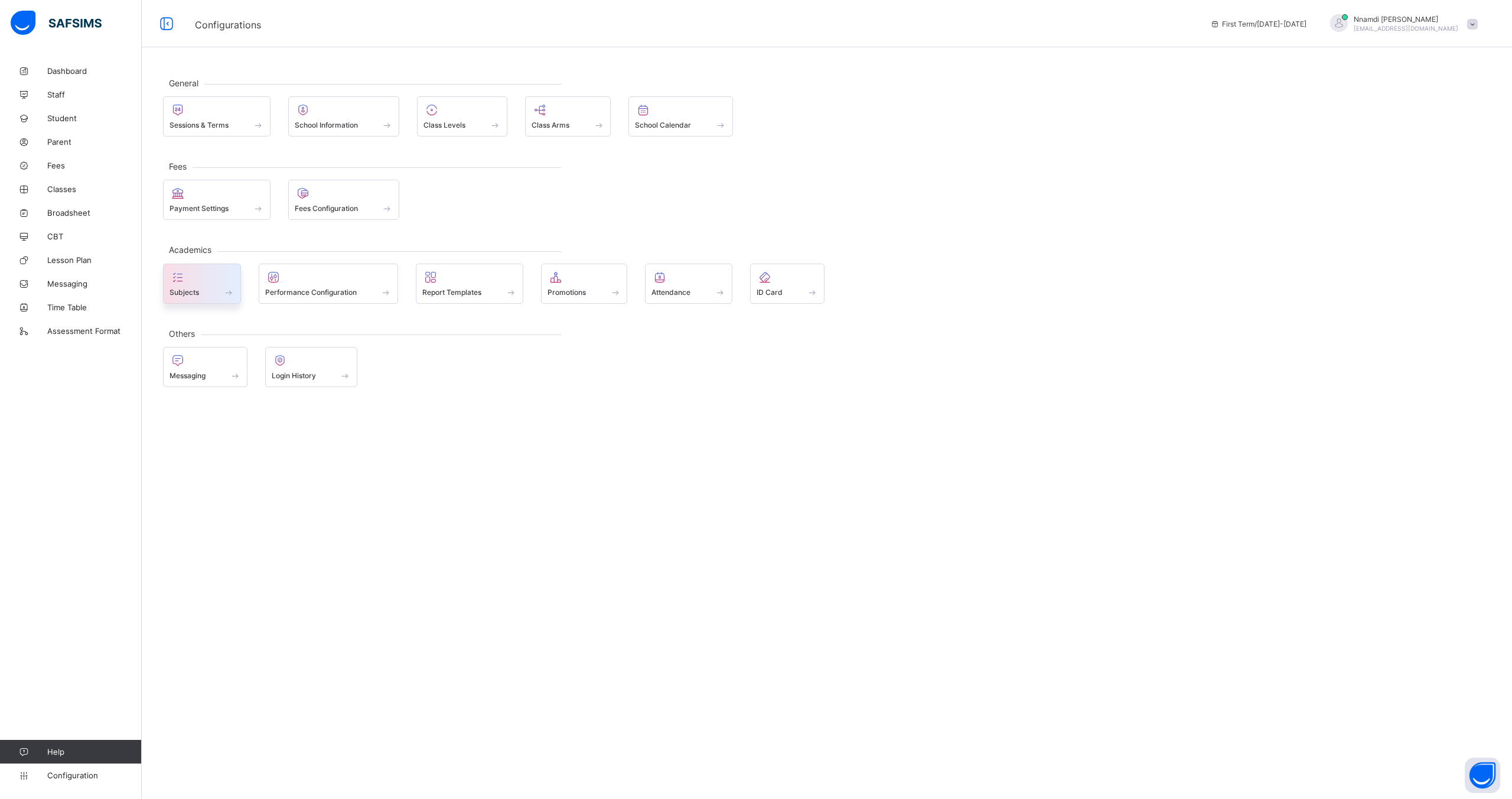
click at [228, 278] on div at bounding box center [202, 277] width 65 height 14
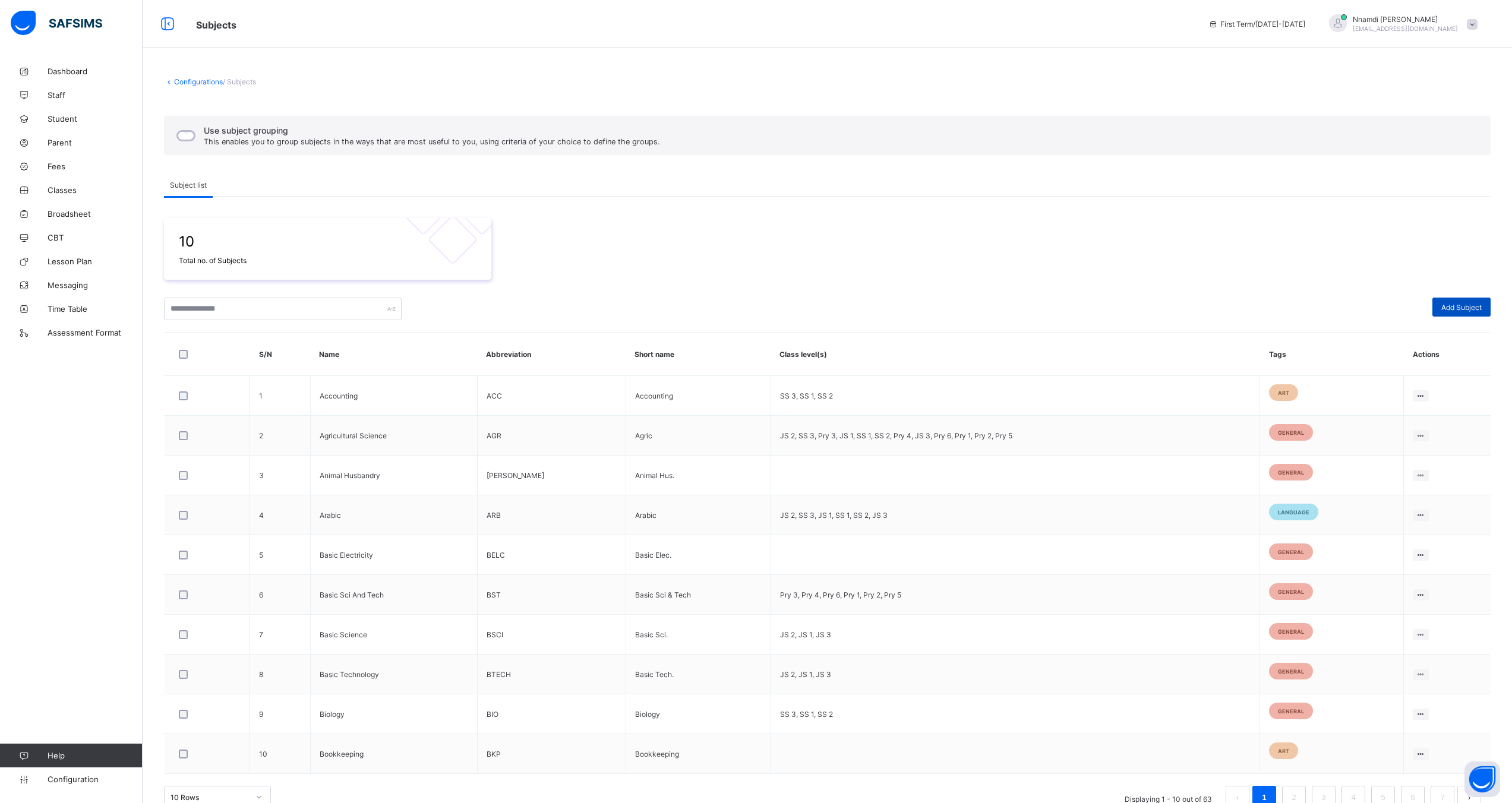
click at [1460, 304] on span "Add Subject" at bounding box center [1461, 307] width 40 height 9
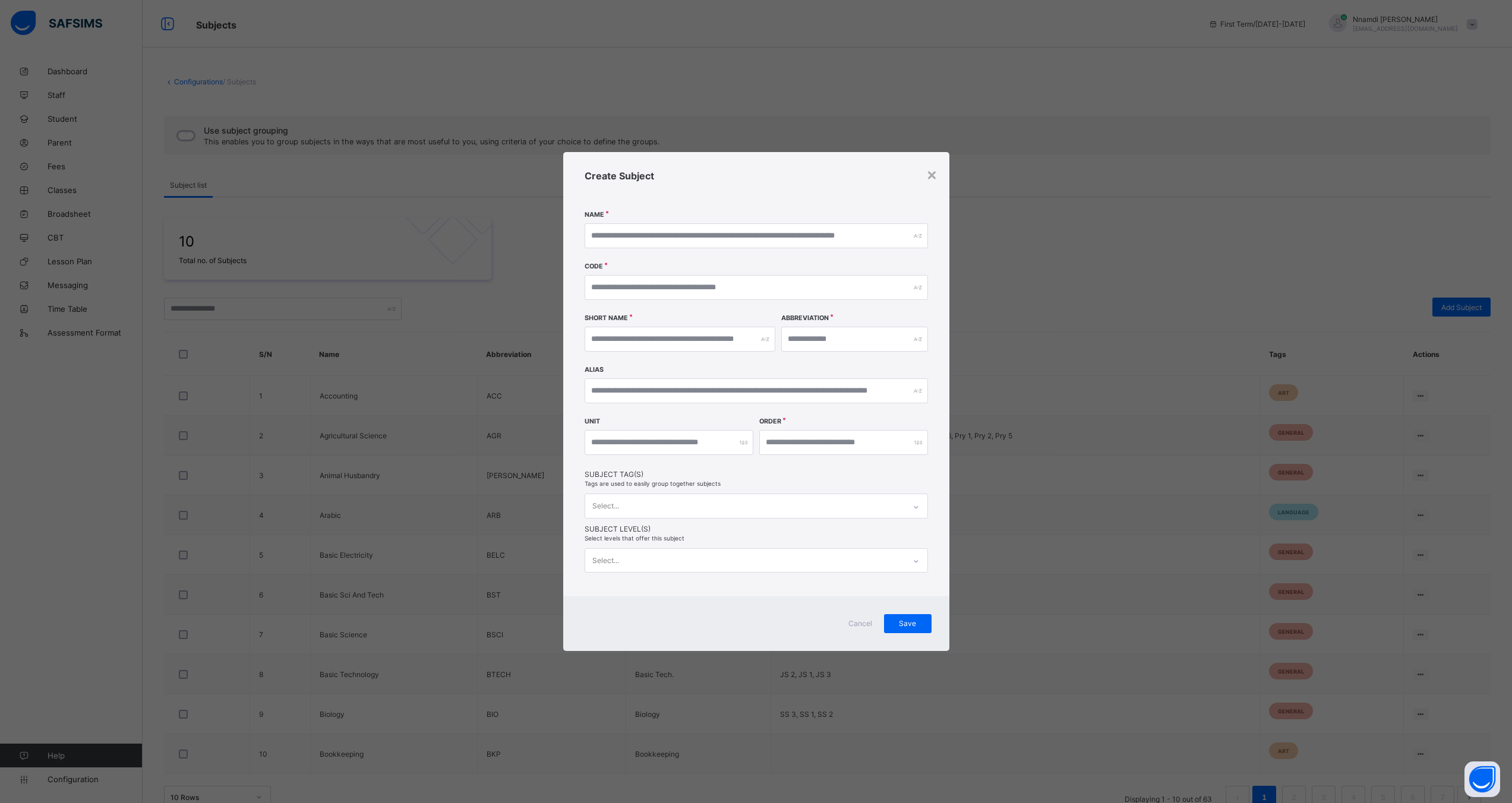
click at [227, 339] on div "× Create Subject Name Code Short Name Abbreviation Alias Unit Order Subject Tag…" at bounding box center [756, 402] width 1512 height 803
click at [187, 397] on div "× Create Subject Name Code Short Name Abbreviation Alias Unit Order Subject Tag…" at bounding box center [756, 402] width 1512 height 803
click at [855, 619] on span "Cancel" at bounding box center [860, 623] width 29 height 9
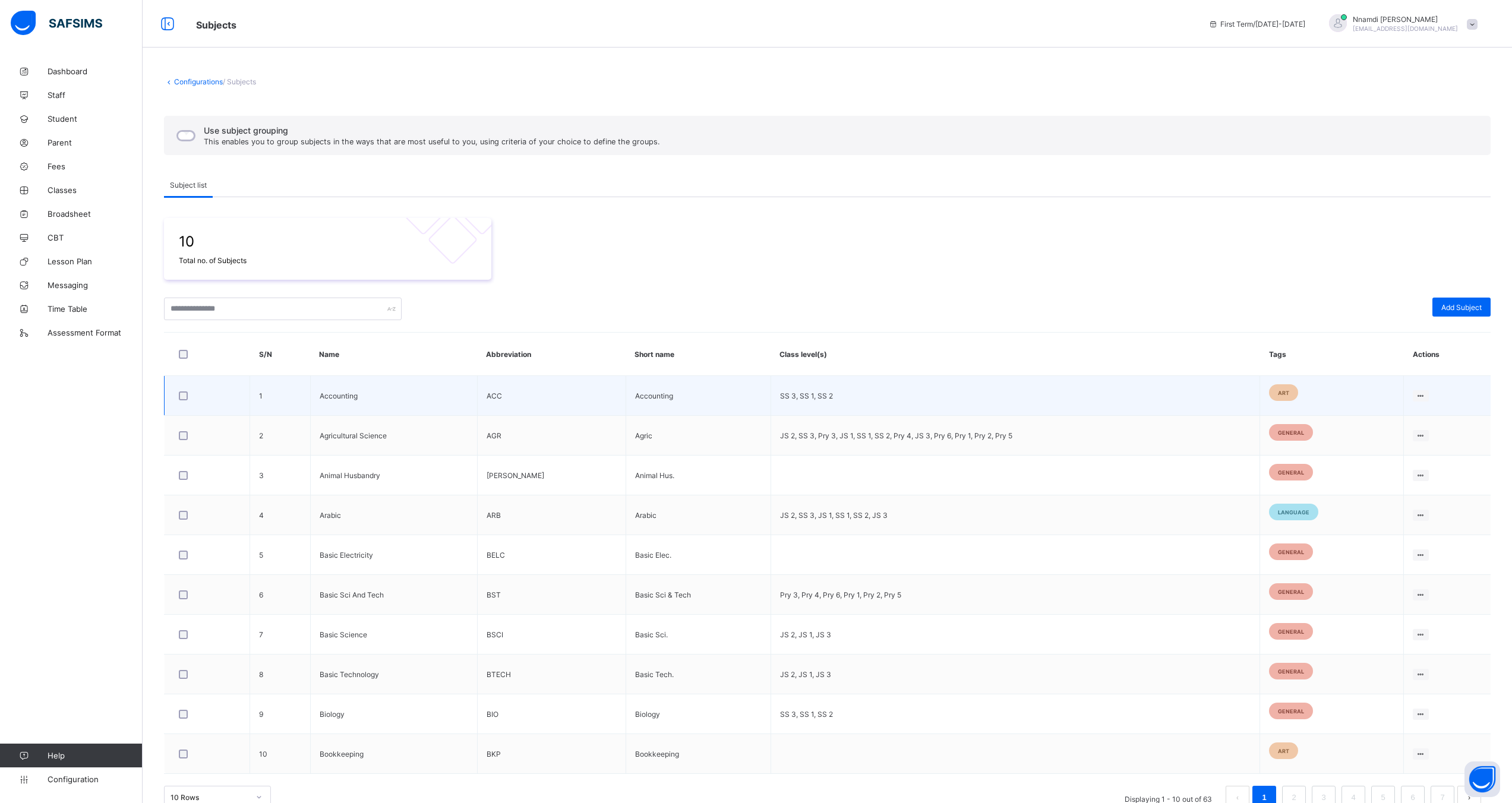
click at [189, 395] on div at bounding box center [207, 396] width 61 height 9
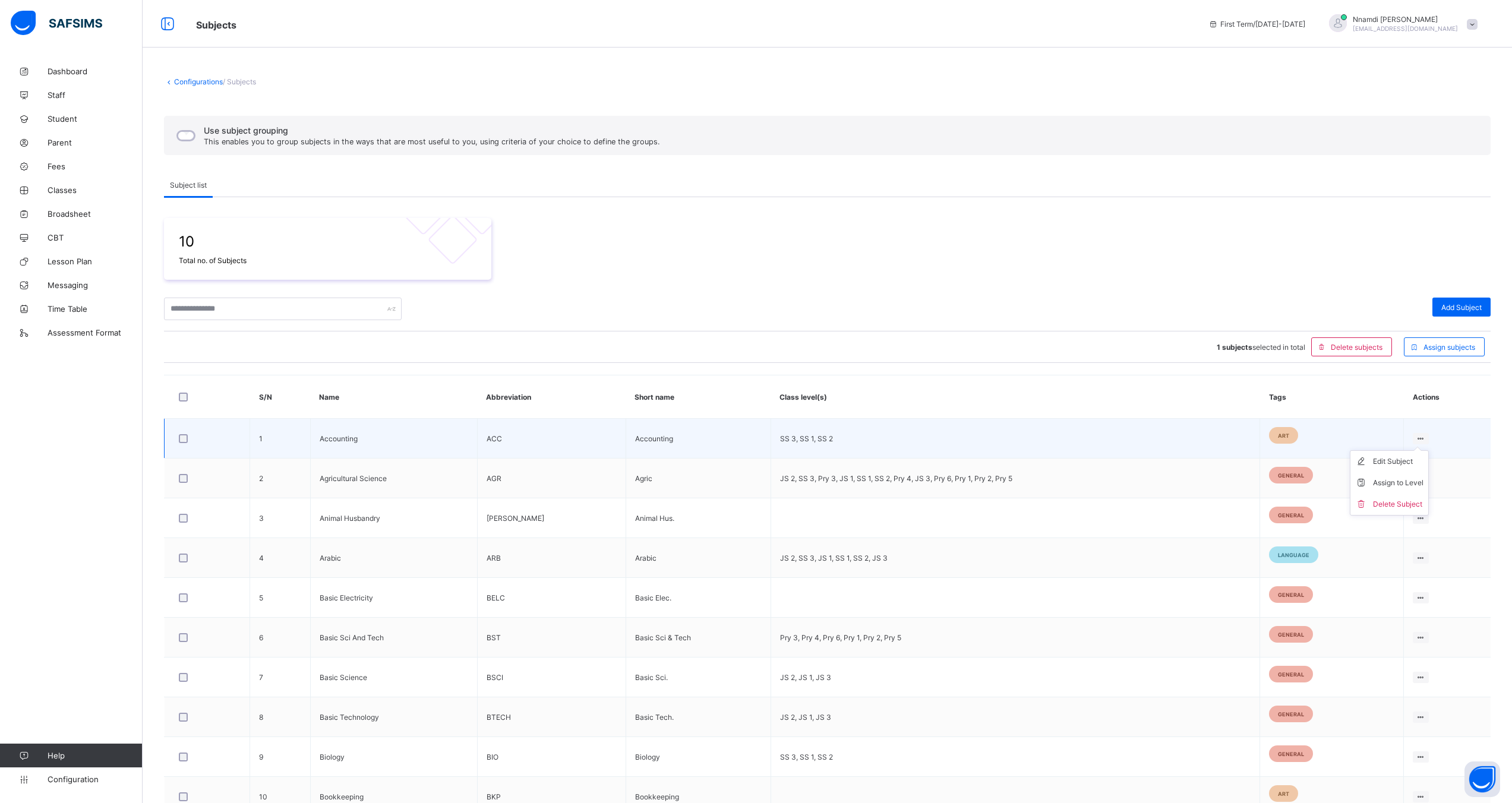
click at [1426, 450] on ul "Edit Subject Assign to Level Delete Subject" at bounding box center [1389, 482] width 79 height 66
click at [1399, 482] on div "Assign to Level" at bounding box center [1398, 482] width 50 height 12
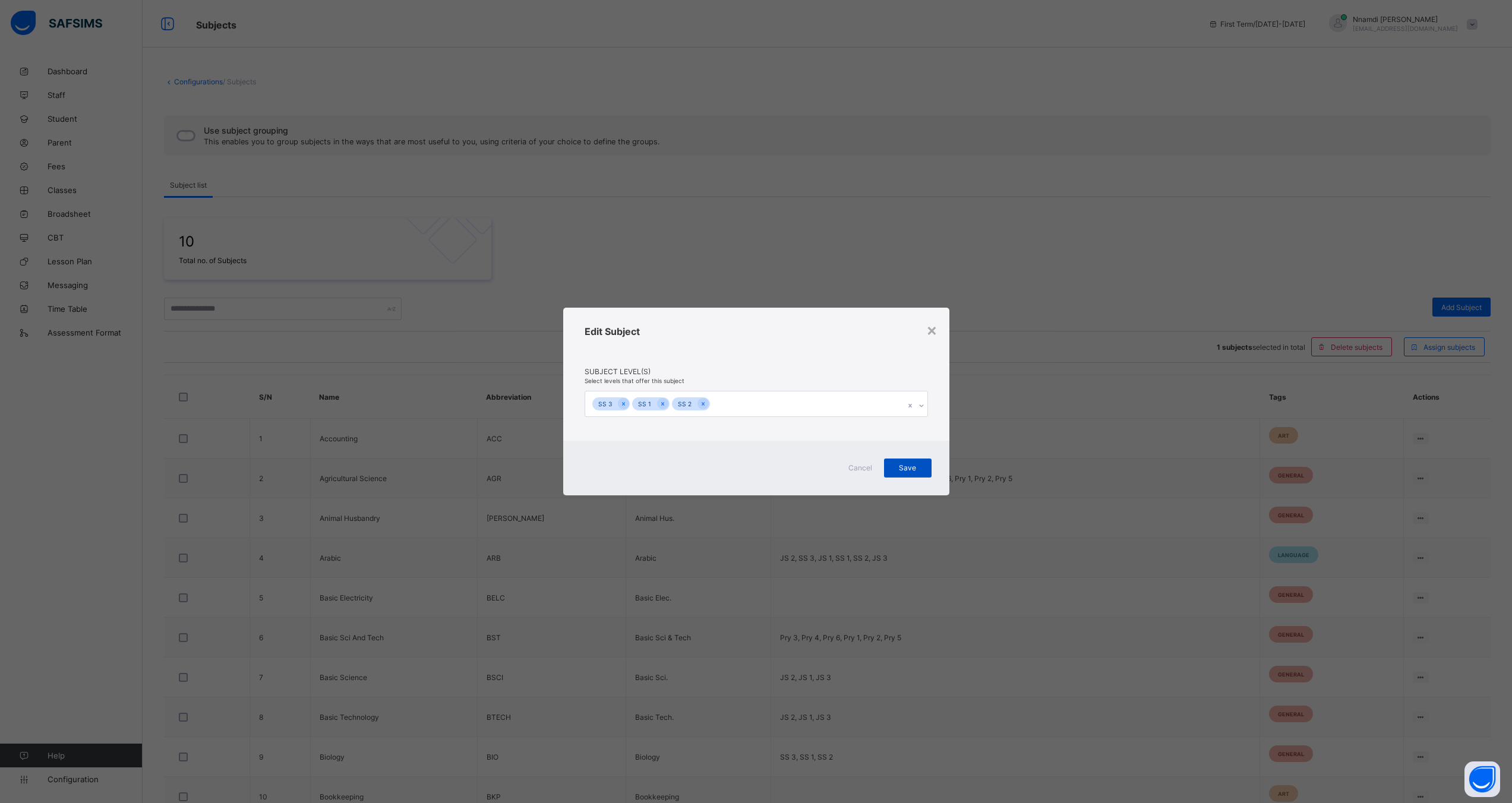
click at [912, 465] on span "Save" at bounding box center [908, 468] width 30 height 9
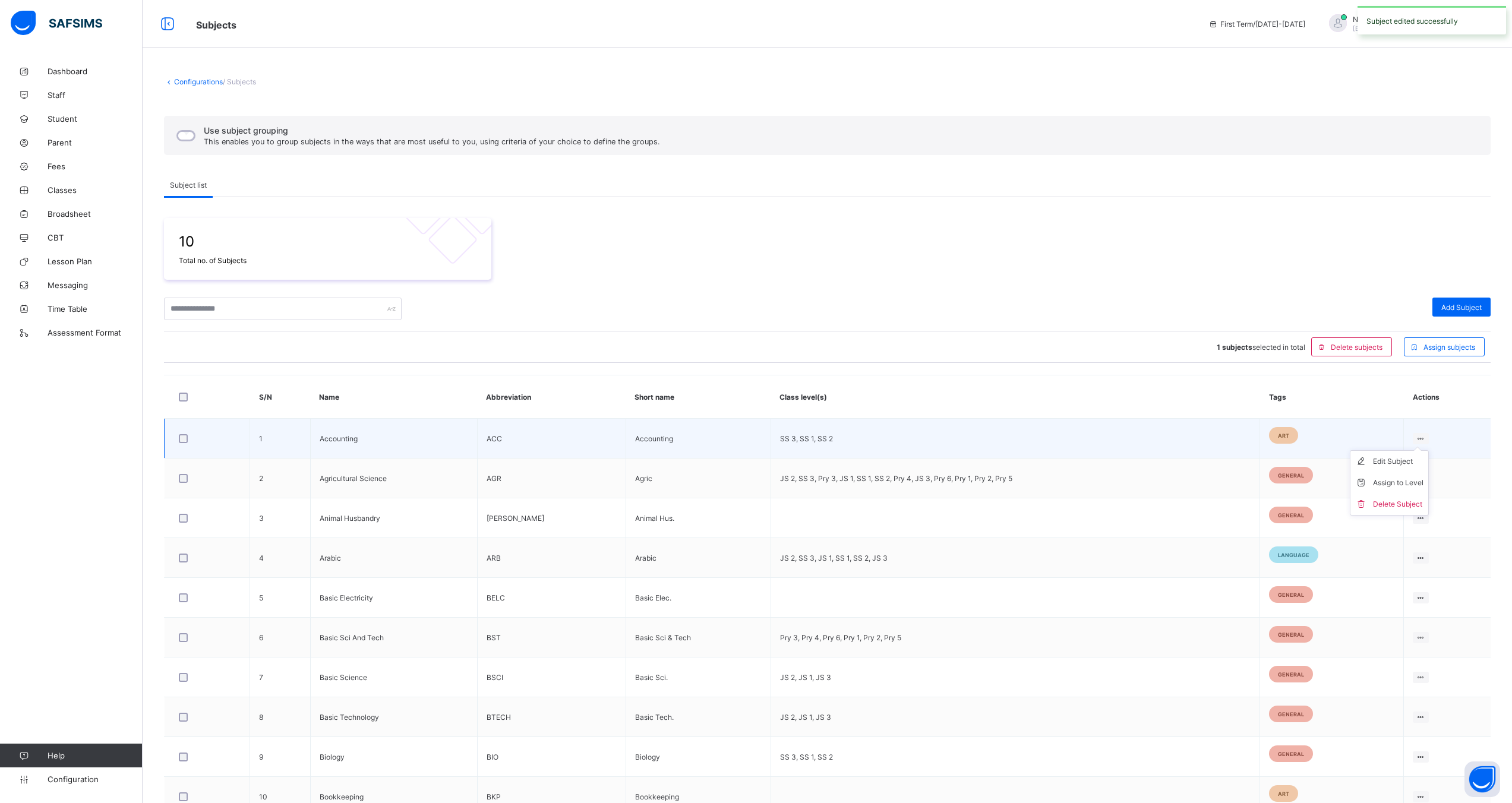
click at [1429, 450] on ul "Edit Subject Assign to Level Delete Subject" at bounding box center [1389, 482] width 79 height 66
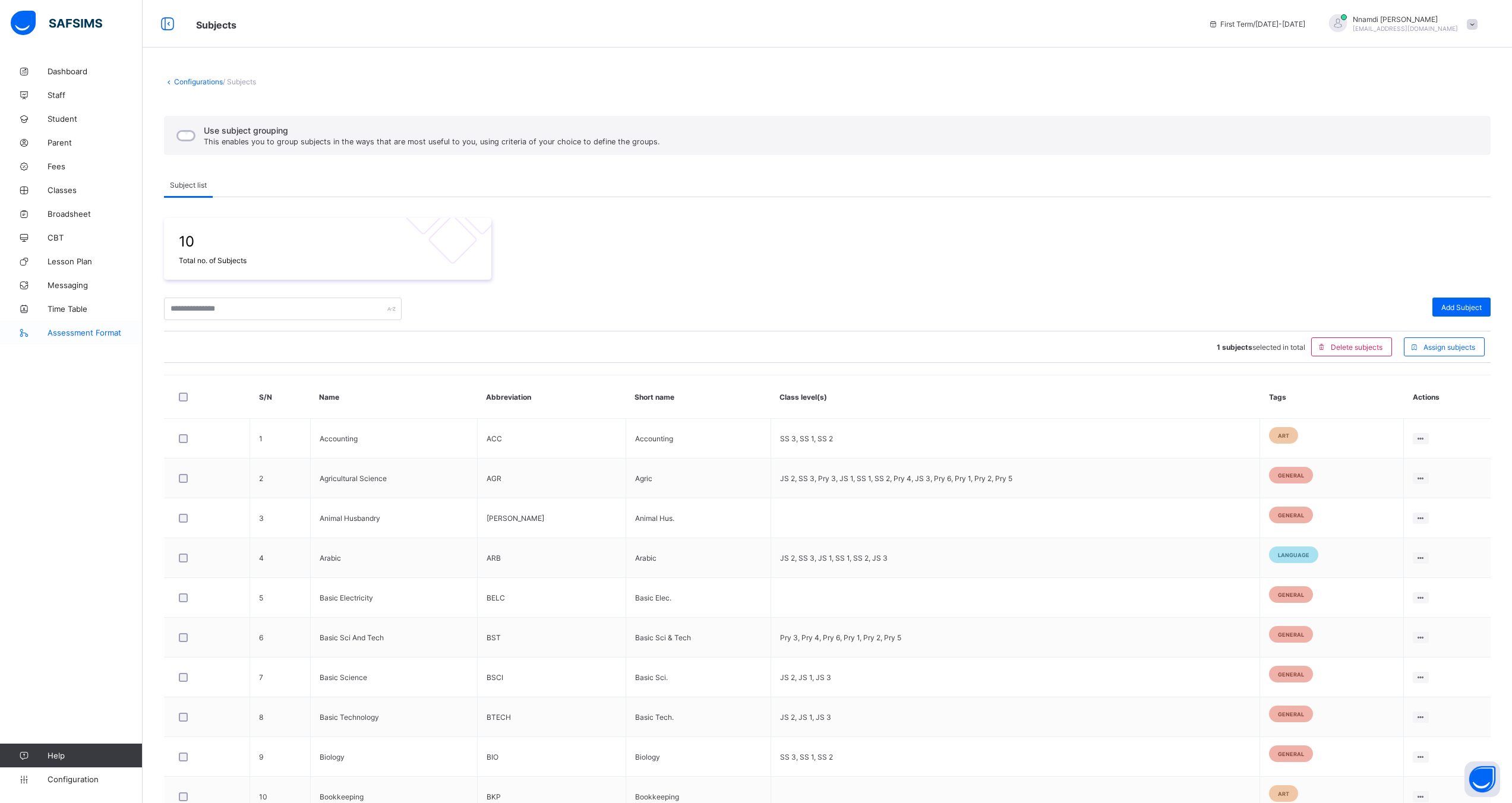
click at [69, 323] on link "Assessment Format" at bounding box center [71, 332] width 143 height 24
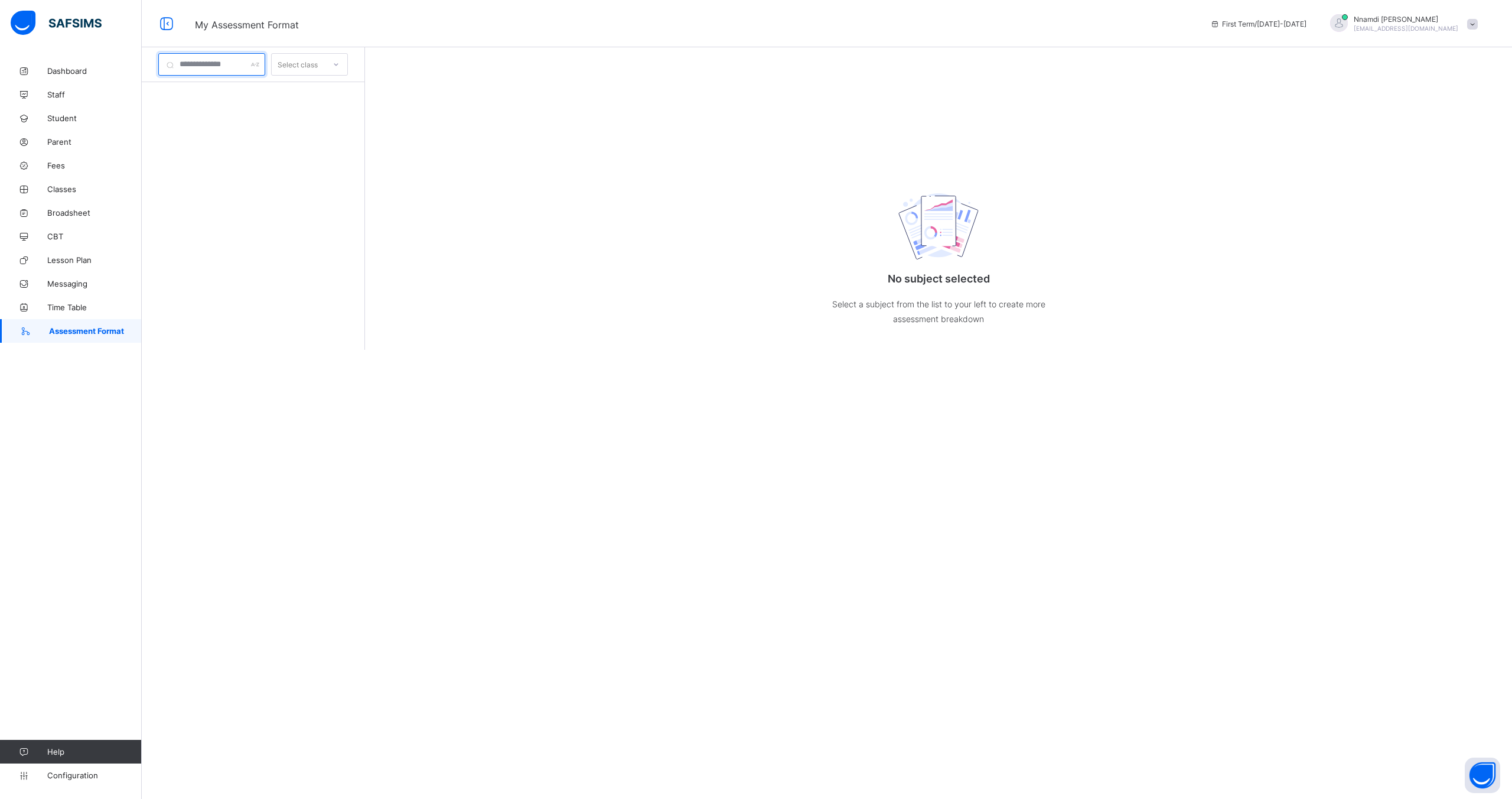
click at [222, 74] on input "text" at bounding box center [211, 64] width 107 height 22
click at [304, 63] on div "Select class" at bounding box center [297, 64] width 40 height 22
click at [76, 188] on span "Classes" at bounding box center [94, 189] width 94 height 9
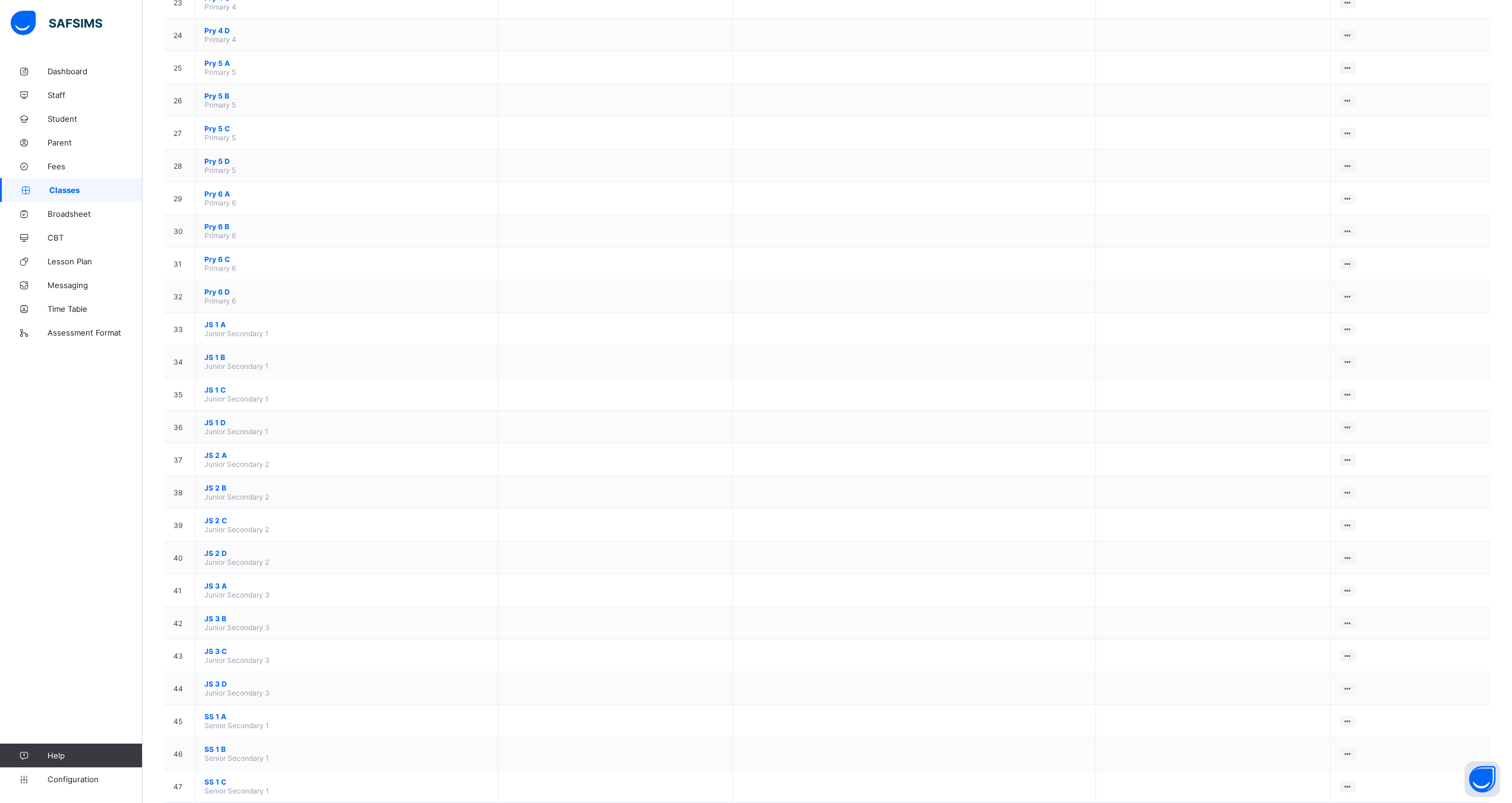
scroll to position [1195, 0]
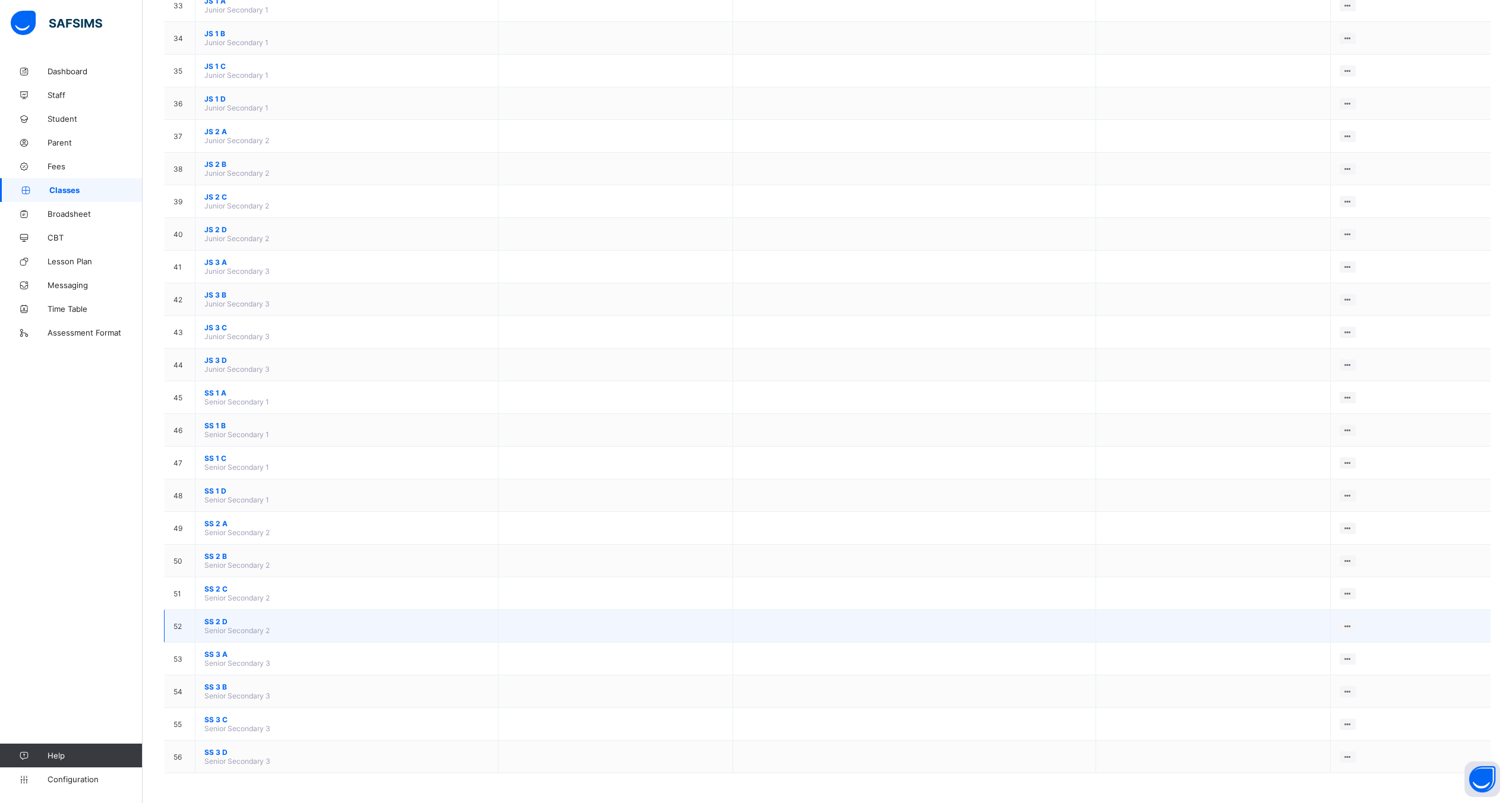
click at [229, 610] on td "SS 2 D Senior Secondary 2" at bounding box center [346, 626] width 303 height 32
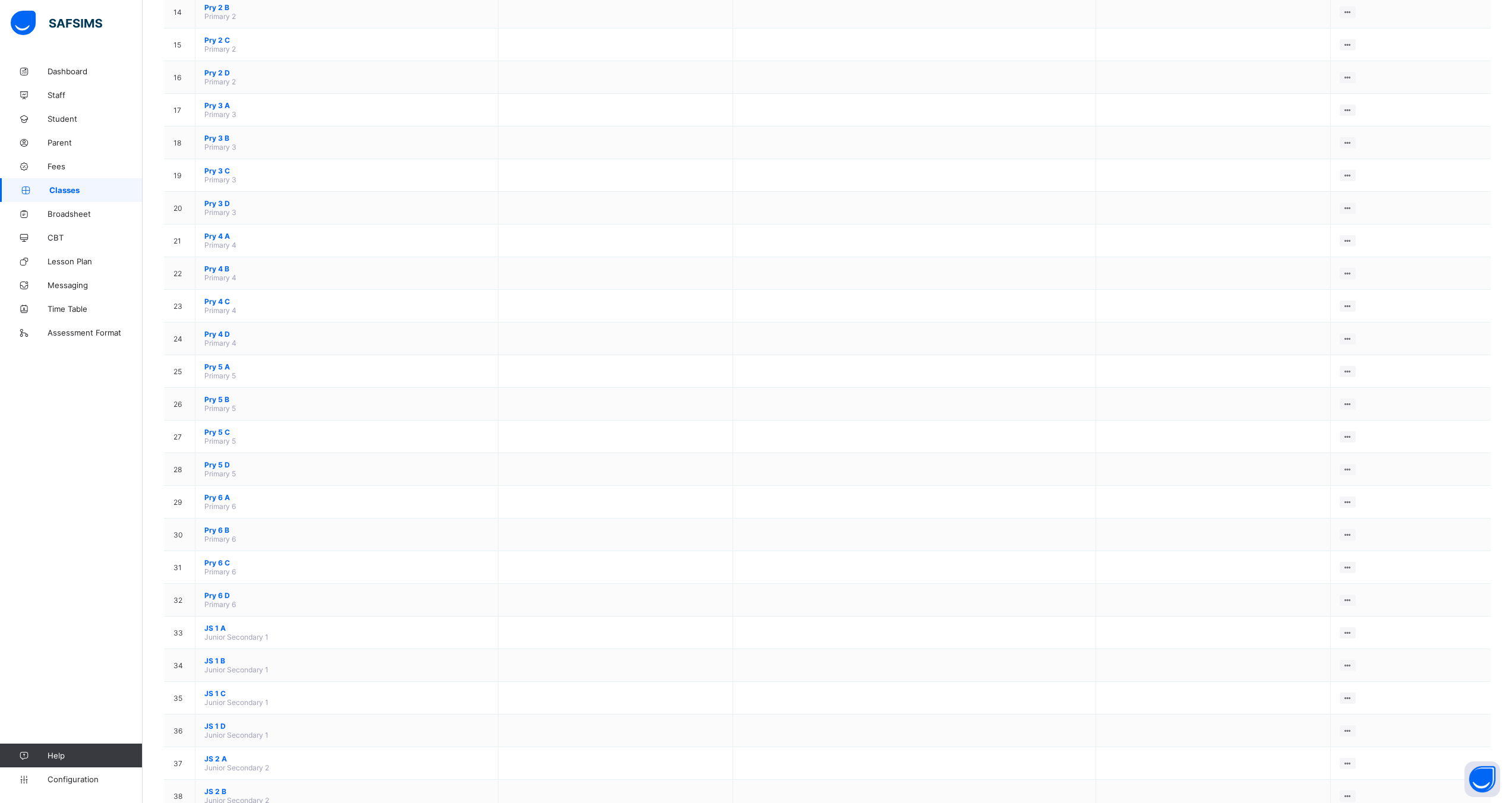
scroll to position [529, 0]
